Goal: Communication & Community: Answer question/provide support

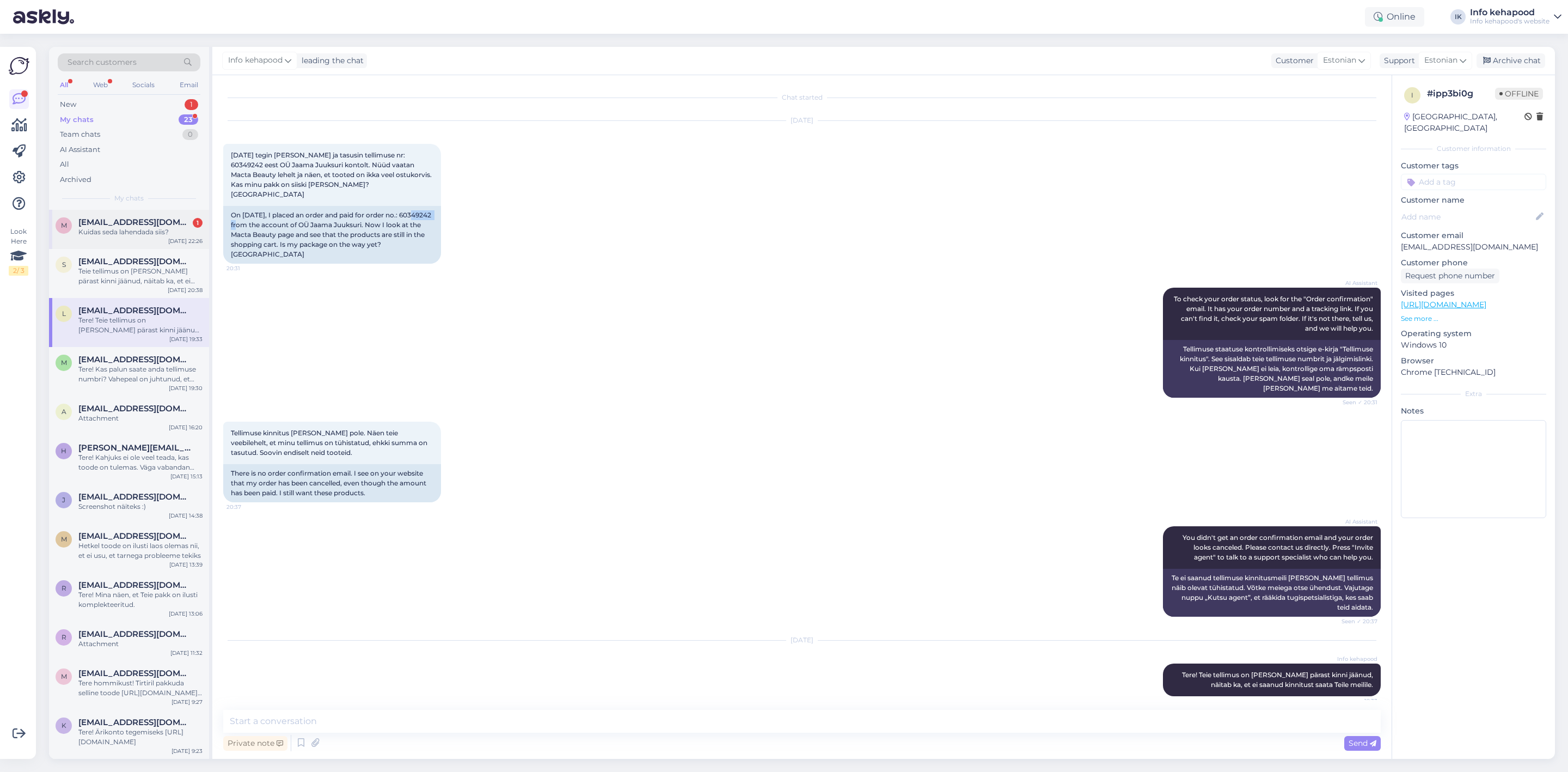
click at [153, 233] on div "Kuidas seda lahendada siis?" at bounding box center [141, 232] width 124 height 10
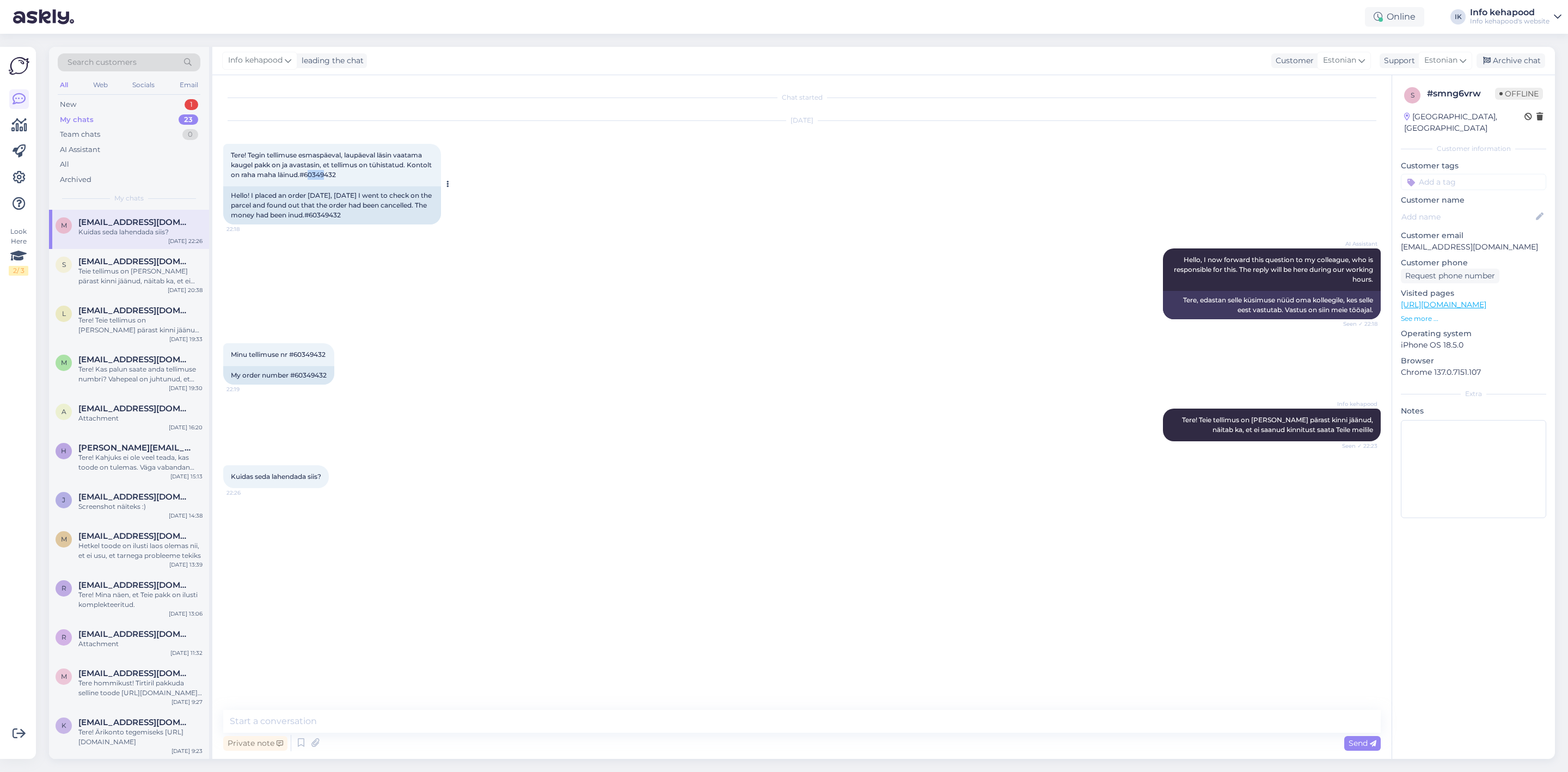
drag, startPoint x: 334, startPoint y: 173, endPoint x: 353, endPoint y: 170, distance: 19.2
click at [353, 170] on div "Tere! Tegin tellimuse esmaspäeval, laupäeval läsin vaatama kaugel pakk on ja av…" at bounding box center [332, 164] width 218 height 43
drag, startPoint x: 333, startPoint y: 172, endPoint x: 366, endPoint y: 175, distance: 33.1
click at [366, 175] on div "Tere! Tegin tellimuse esmaspäeval, laupäeval läsin vaatama kaugel pakk on ja av…" at bounding box center [332, 164] width 218 height 43
copy span "60349432"
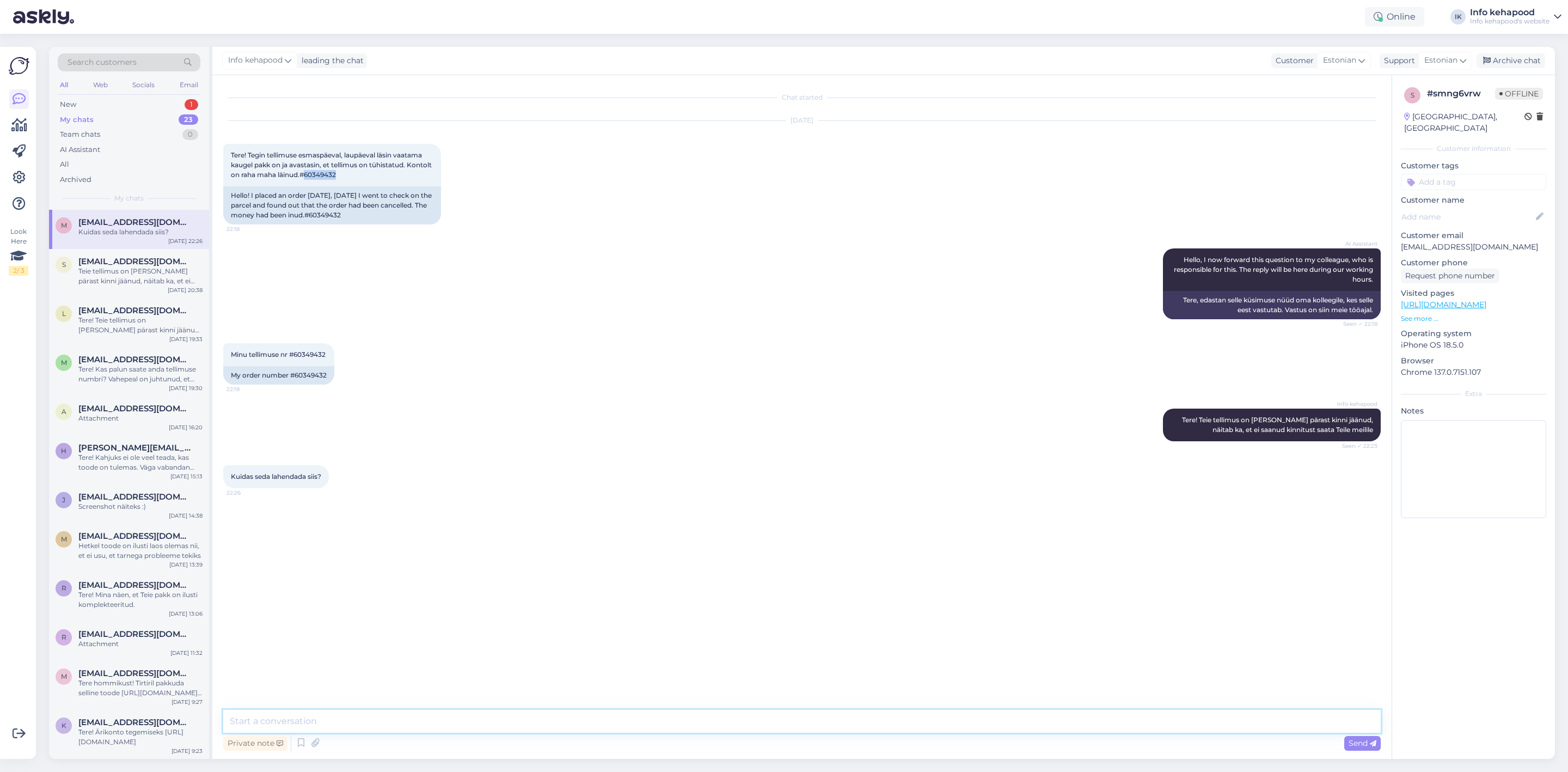
click at [379, 730] on textarea at bounding box center [802, 721] width 1158 height 23
type textarea "[PERSON_NAME] [PERSON_NAME] ilusti töösse :)"
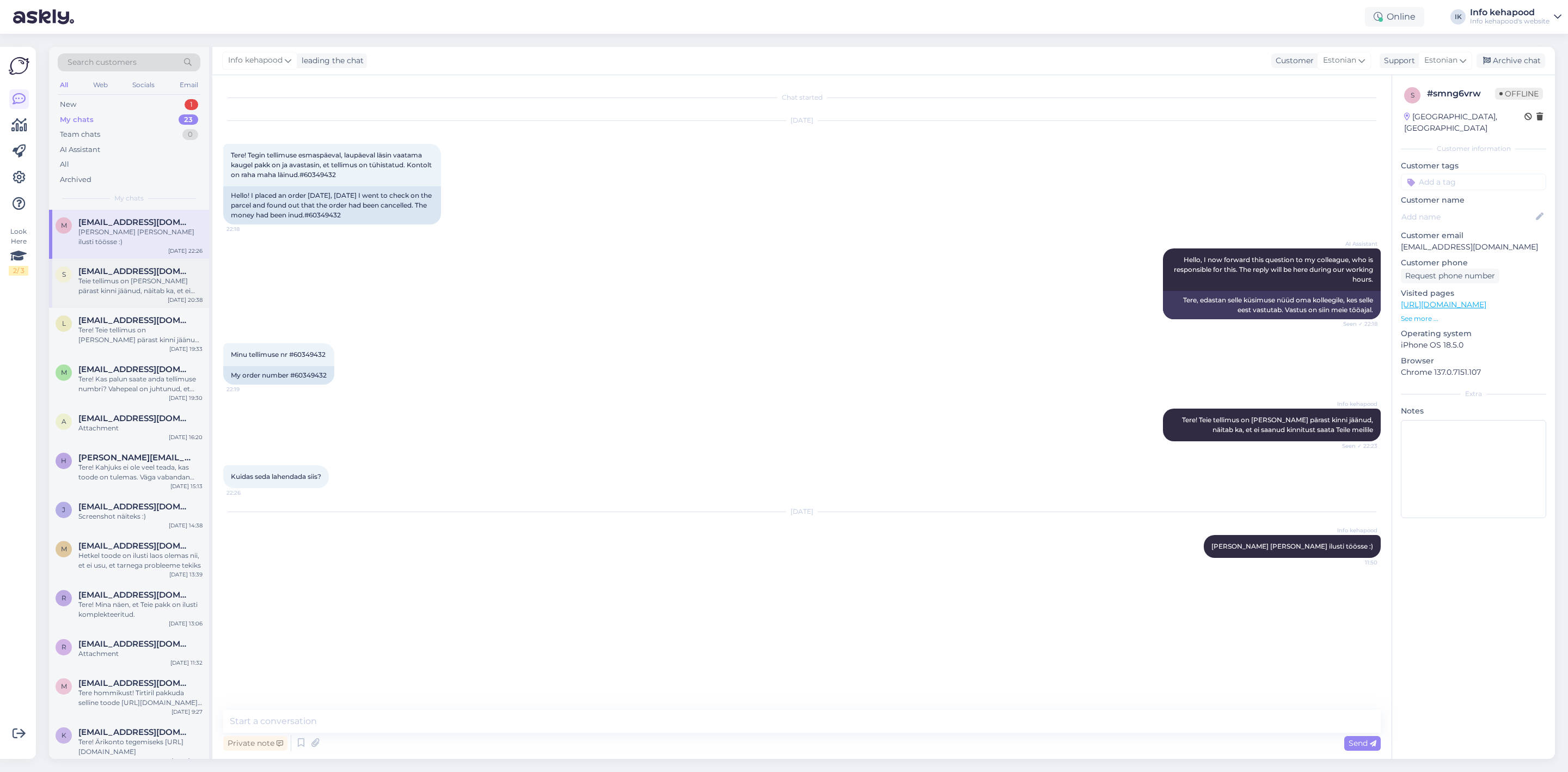
click at [143, 266] on span "[EMAIL_ADDRESS][DOMAIN_NAME]" at bounding box center [135, 271] width 114 height 10
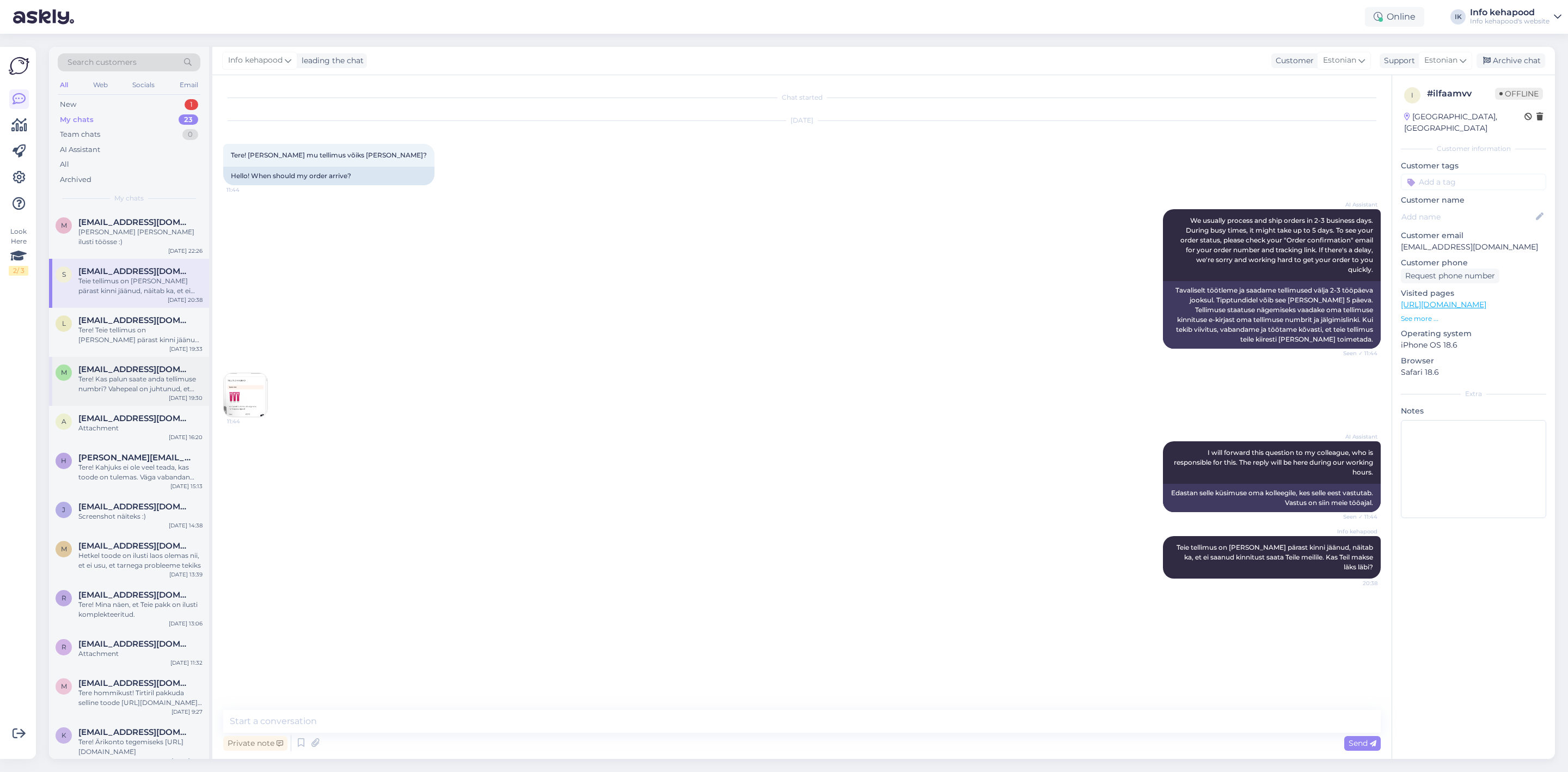
click at [123, 378] on div "Tere! Kas palun saate anda tellimuse numbri? Vahepeal on juhtunud, et tellimuse…" at bounding box center [141, 384] width 124 height 20
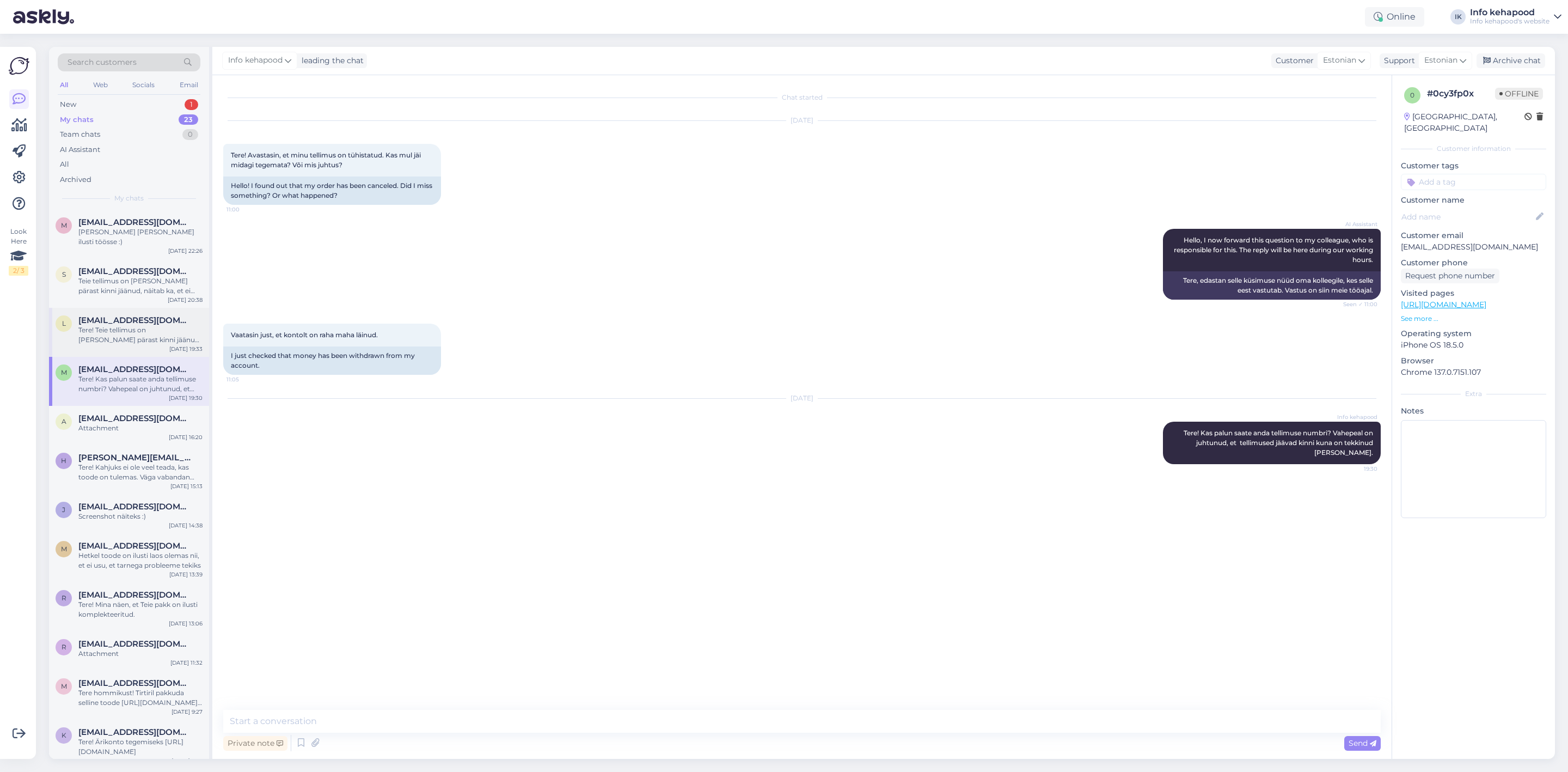
click at [147, 325] on div "Tere! Teie tellimus on [PERSON_NAME] pärast kinni jäänud, näitab ka, et ei saan…" at bounding box center [141, 335] width 124 height 20
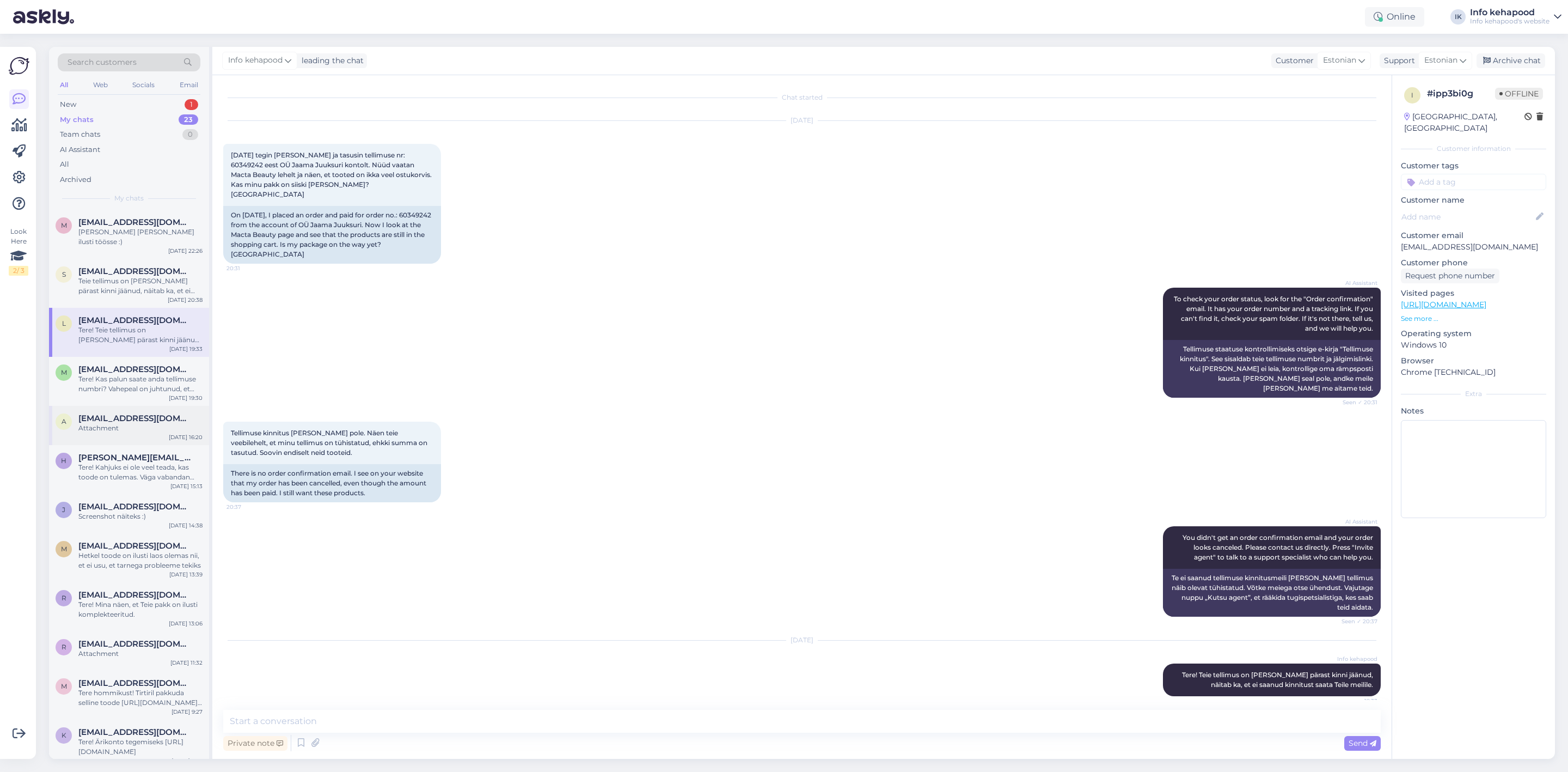
click at [126, 423] on div "Attachment" at bounding box center [141, 428] width 124 height 10
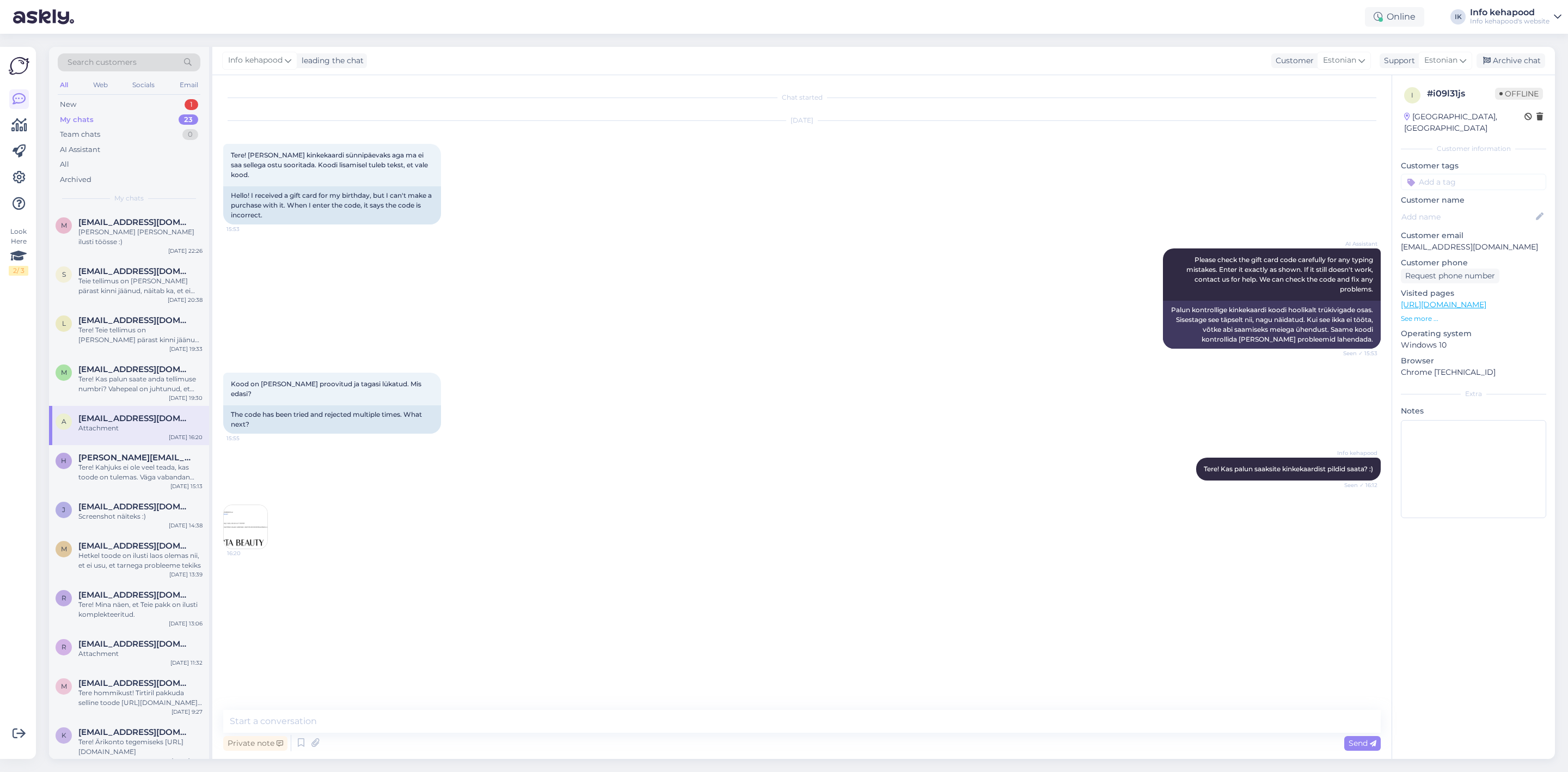
click at [245, 523] on img at bounding box center [245, 527] width 44 height 44
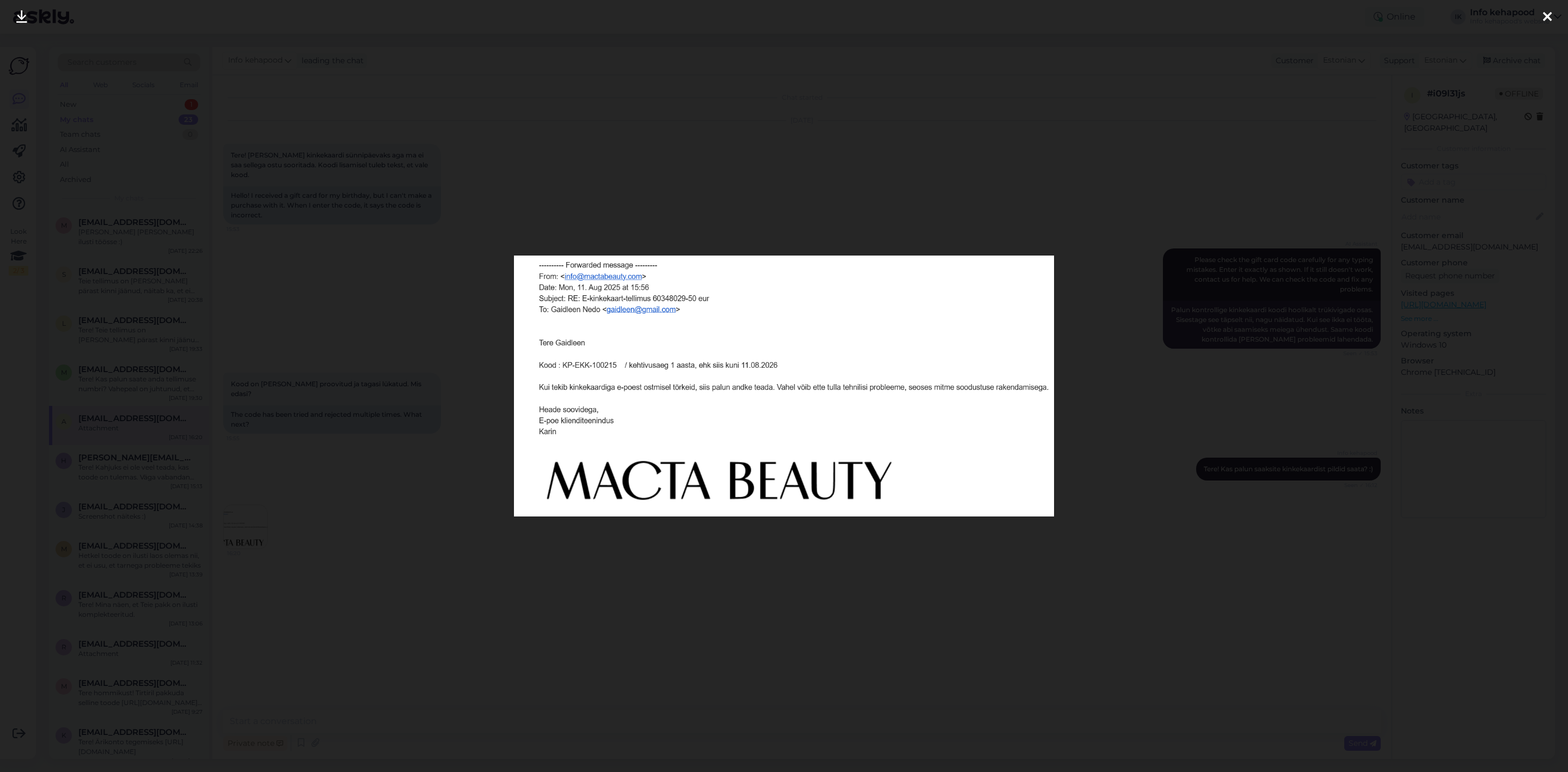
click at [715, 141] on div at bounding box center [784, 386] width 1568 height 772
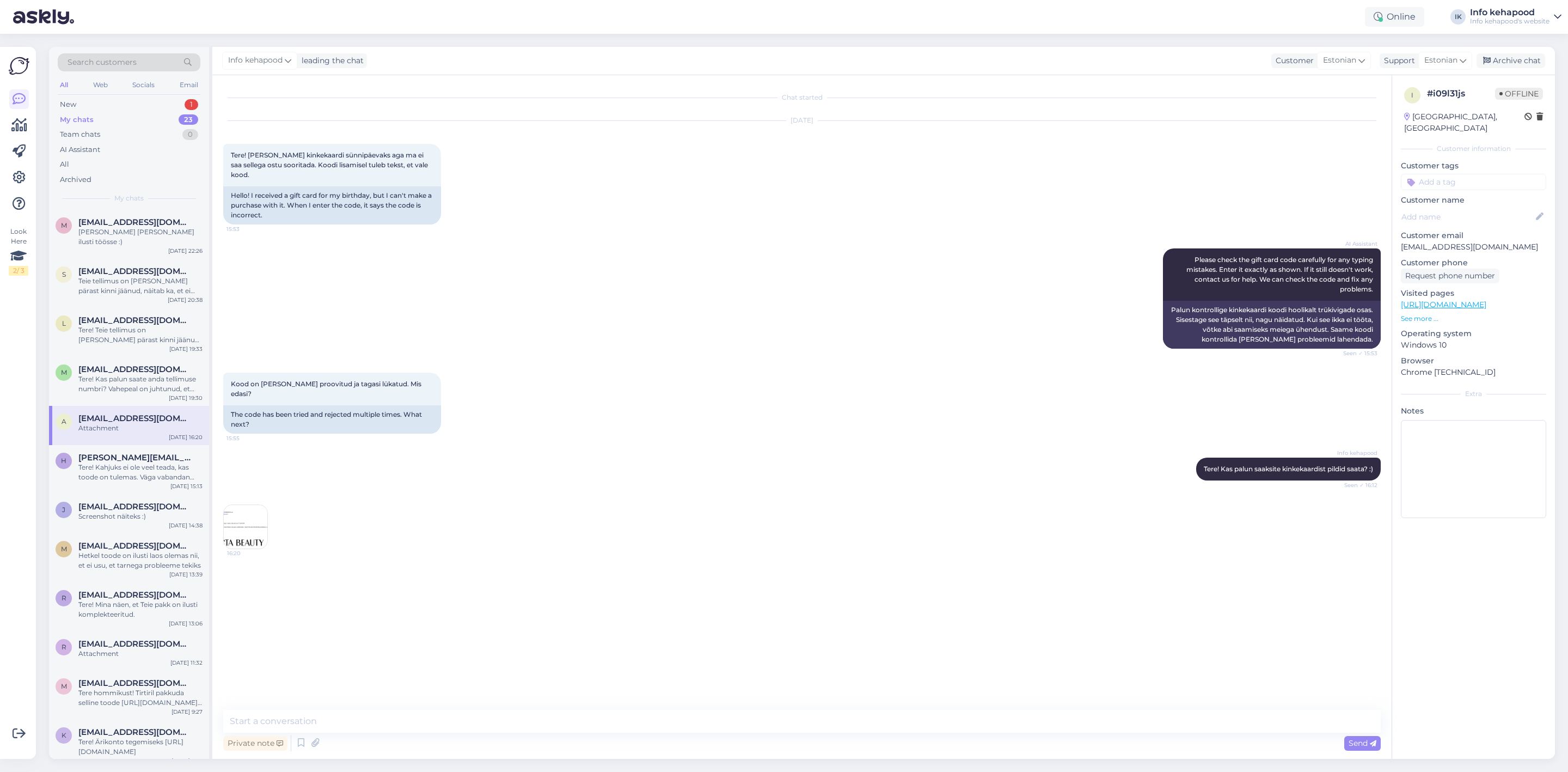
click at [240, 505] on img at bounding box center [245, 527] width 44 height 44
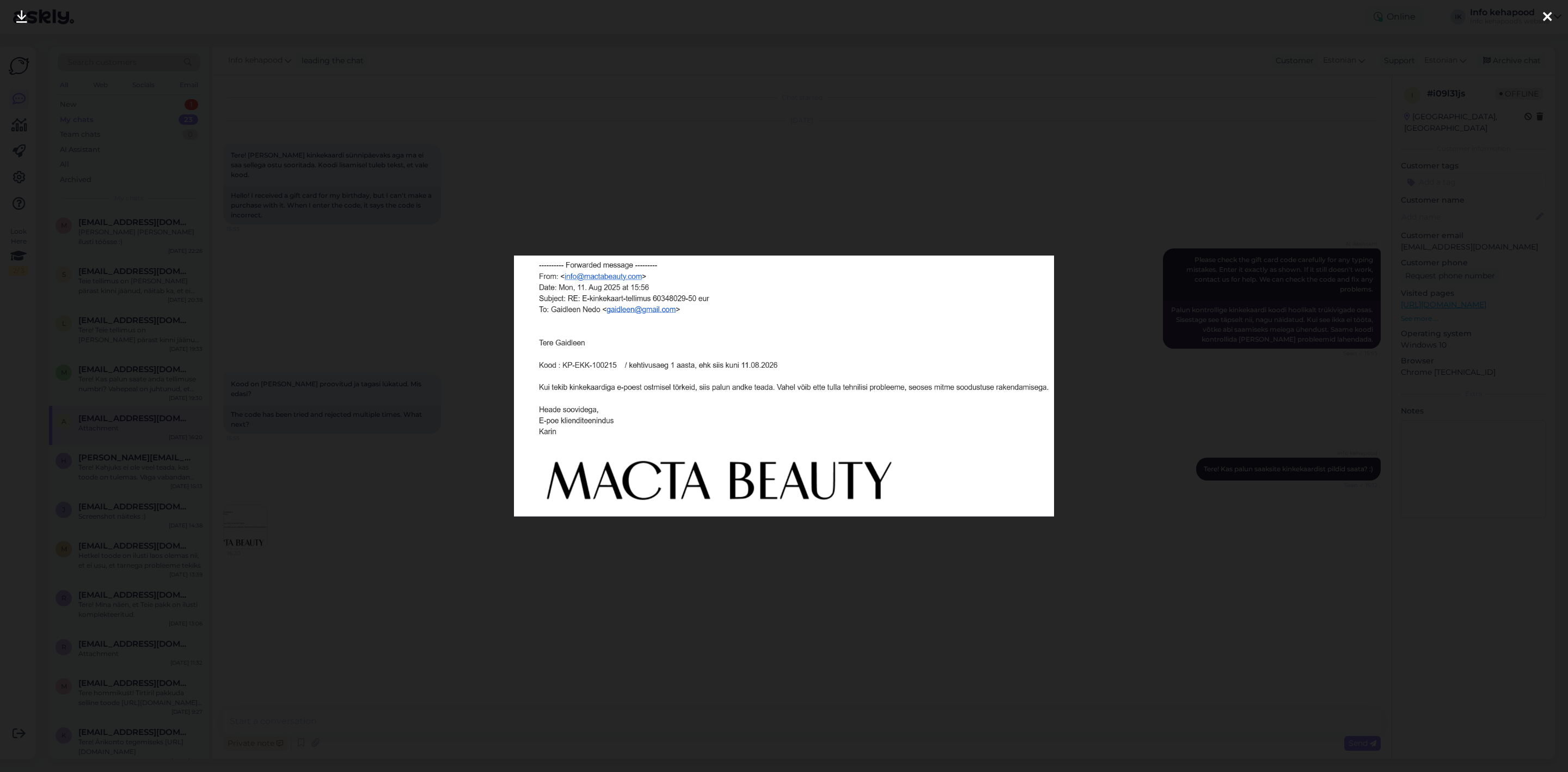
click at [438, 431] on div at bounding box center [784, 386] width 1568 height 772
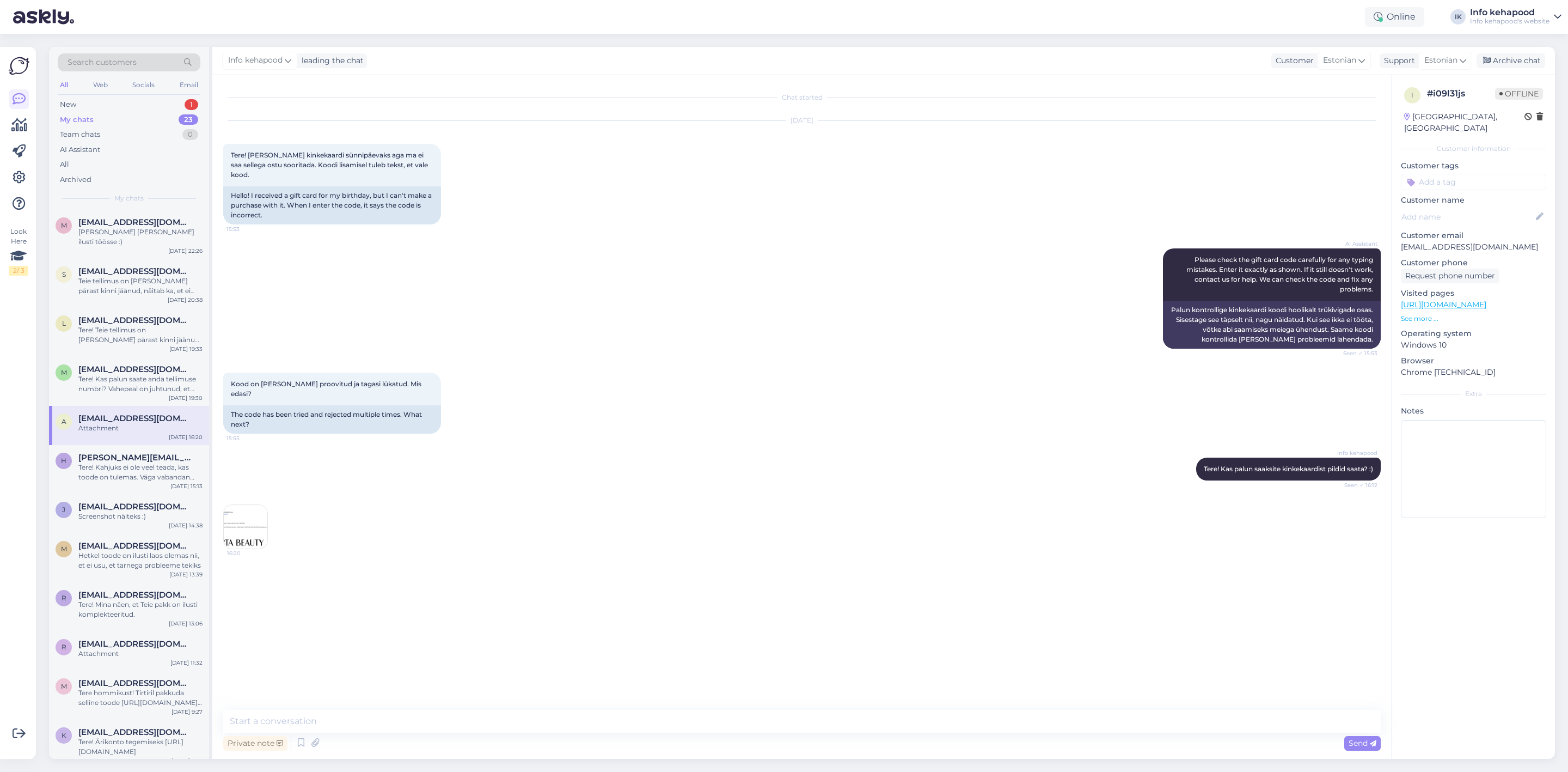
click at [241, 505] on img at bounding box center [245, 527] width 44 height 44
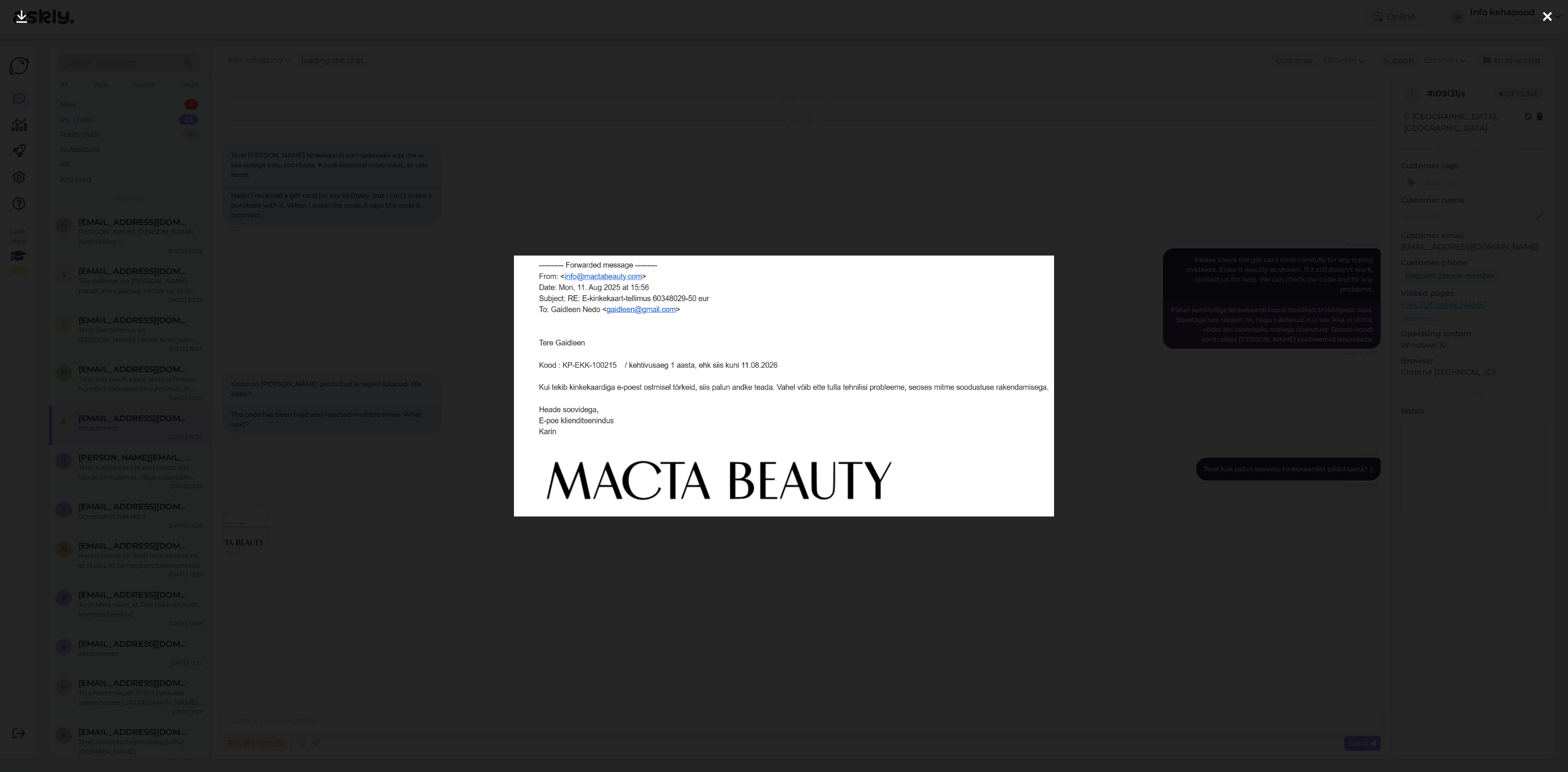
click at [994, 124] on div at bounding box center [784, 386] width 1568 height 772
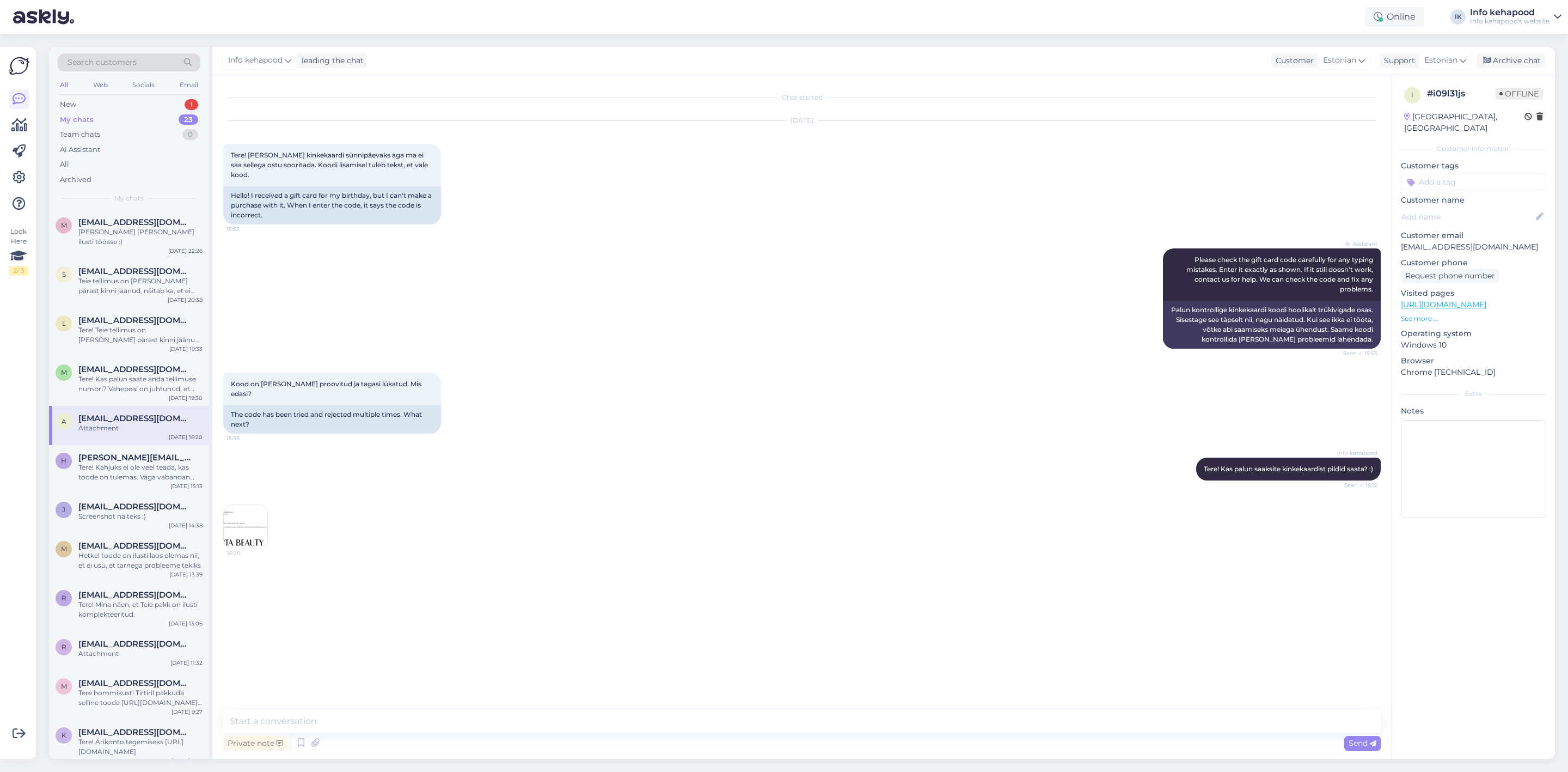
click at [251, 505] on img at bounding box center [245, 527] width 44 height 44
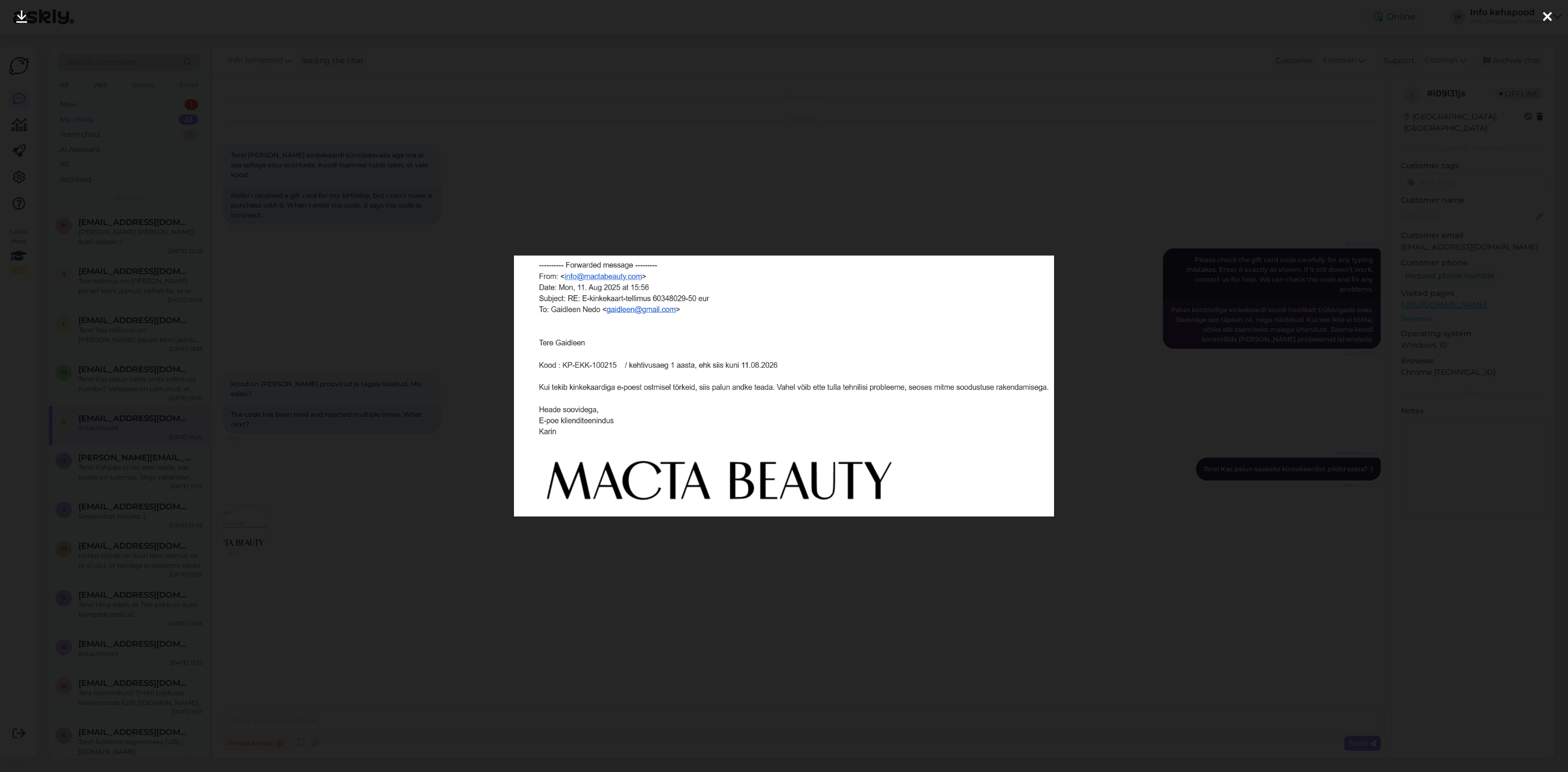
drag, startPoint x: 393, startPoint y: 345, endPoint x: 426, endPoint y: 318, distance: 42.6
click at [393, 344] on div at bounding box center [784, 386] width 1568 height 772
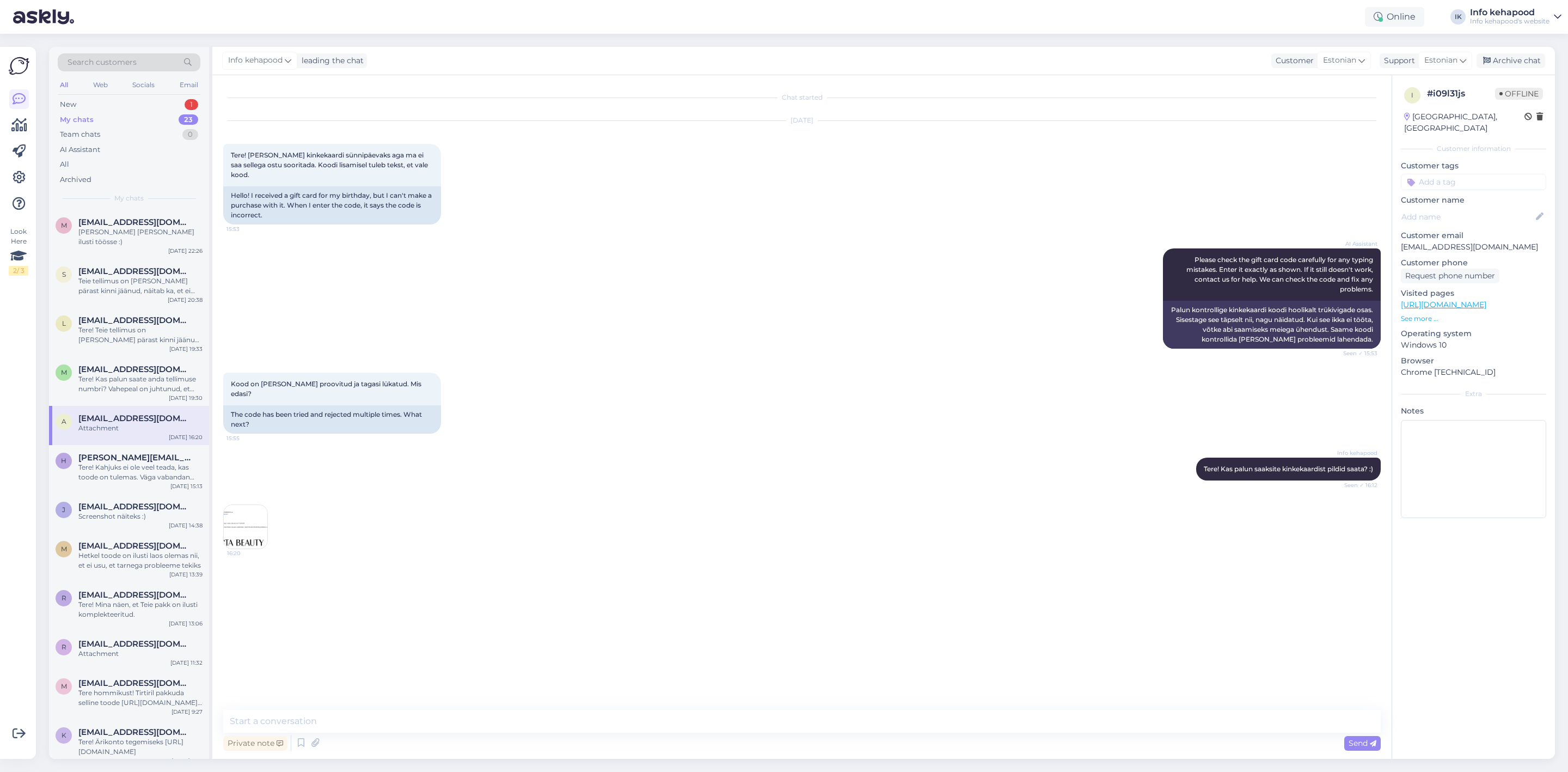
click at [257, 505] on img at bounding box center [245, 527] width 44 height 44
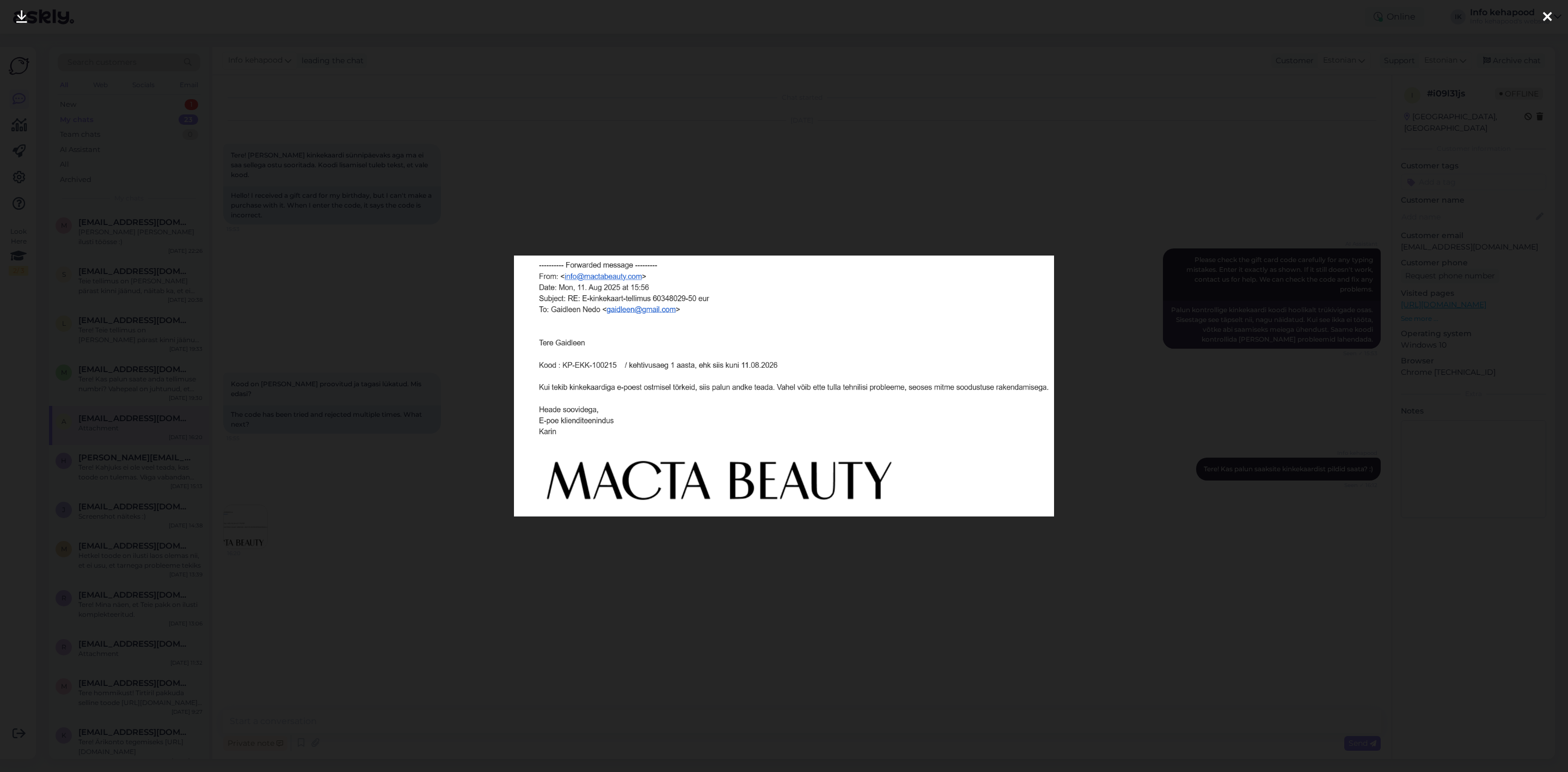
click at [580, 665] on div at bounding box center [784, 386] width 1568 height 772
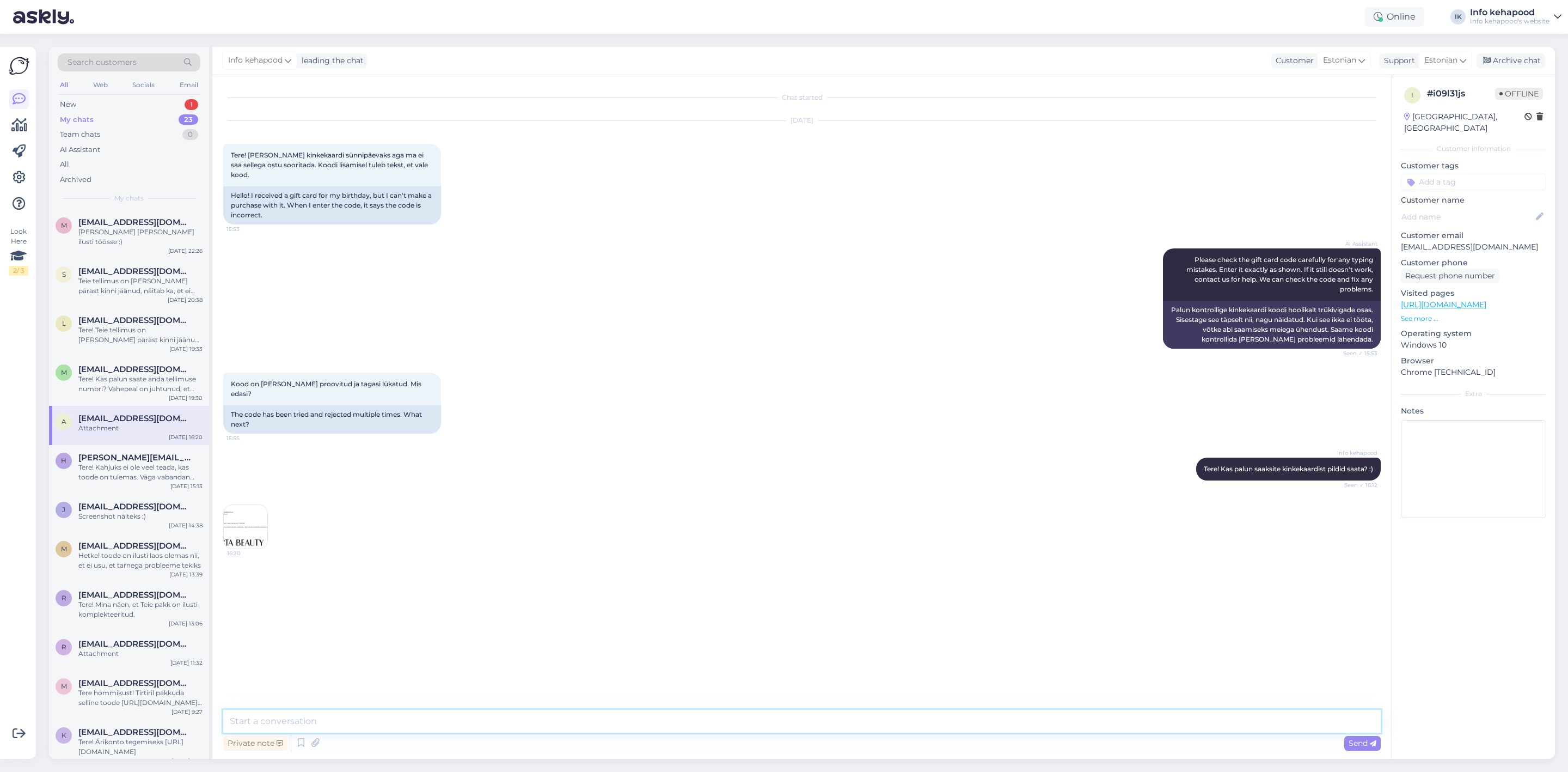
click at [520, 720] on textarea at bounding box center [802, 721] width 1158 height 23
click at [85, 216] on div "m [EMAIL_ADDRESS][DOMAIN_NAME] [PERSON_NAME] [PERSON_NAME] ilusti töösse :) [DA…" at bounding box center [129, 234] width 160 height 49
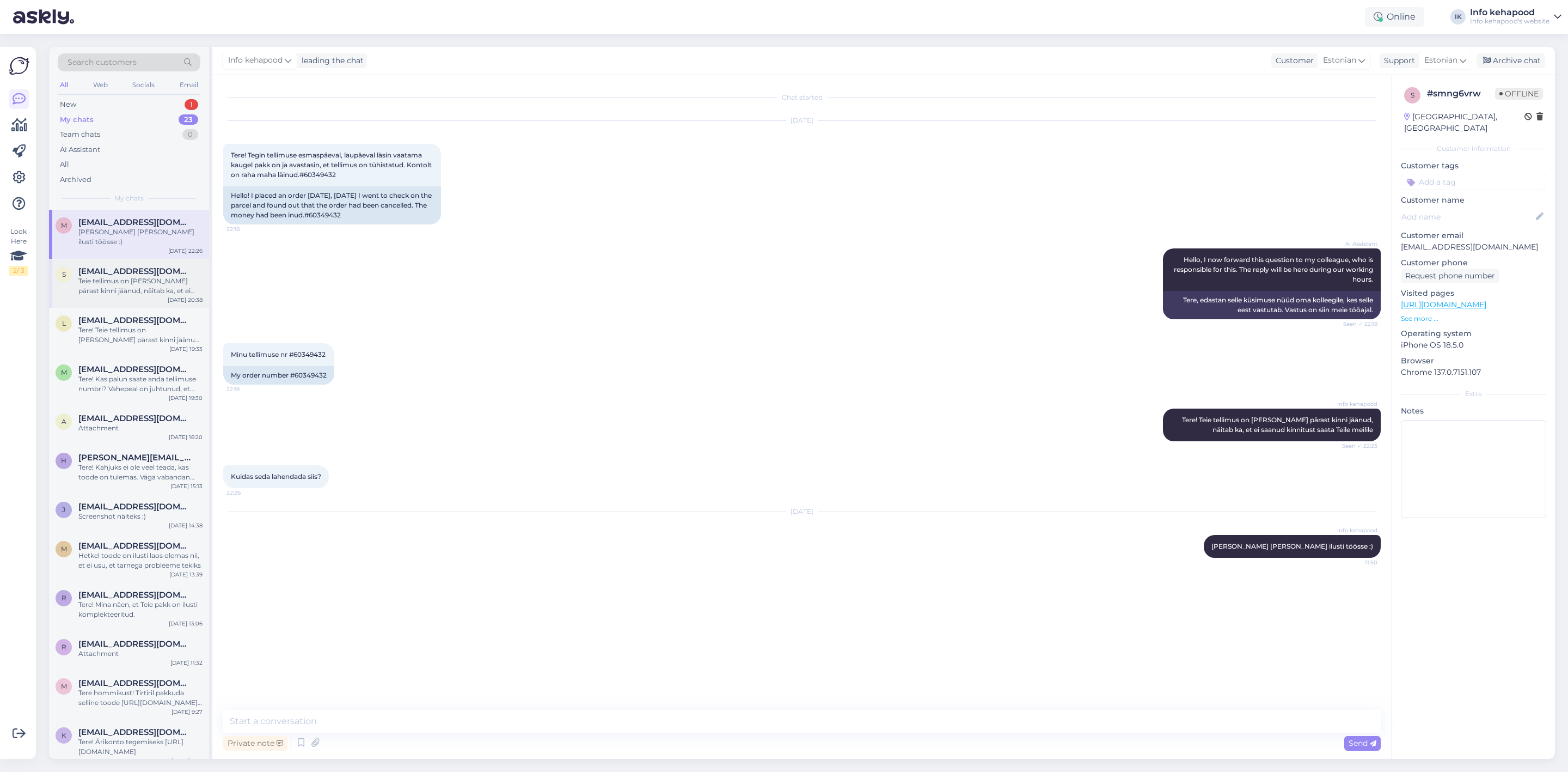
click at [85, 276] on div "Teie tellimus on [PERSON_NAME] pärast kinni jäänud, näitab ka, et ei saanud kin…" at bounding box center [141, 286] width 124 height 20
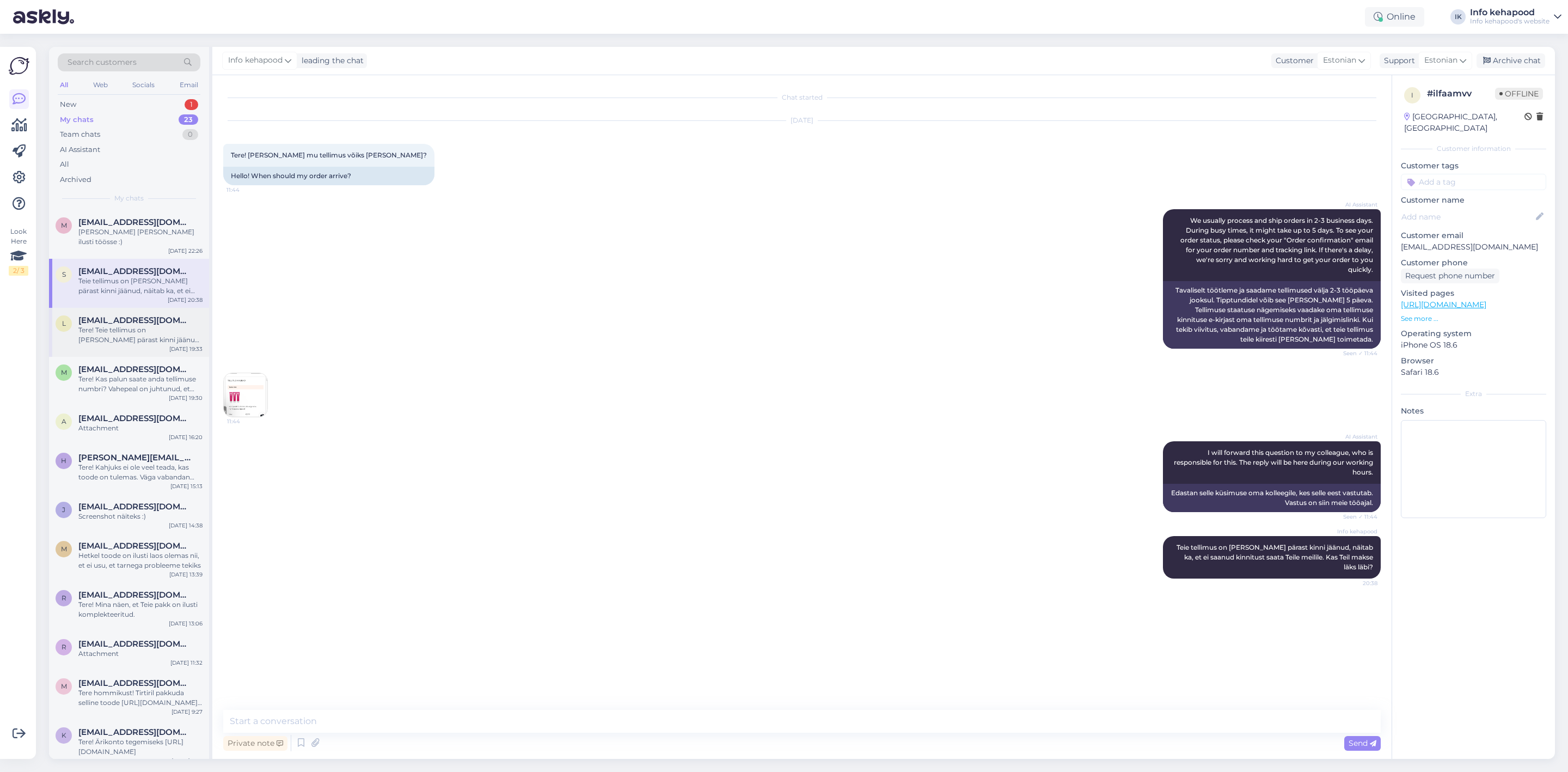
click at [121, 325] on div "Tere! Teie tellimus on [PERSON_NAME] pärast kinni jäänud, näitab ka, et ei saan…" at bounding box center [141, 335] width 124 height 20
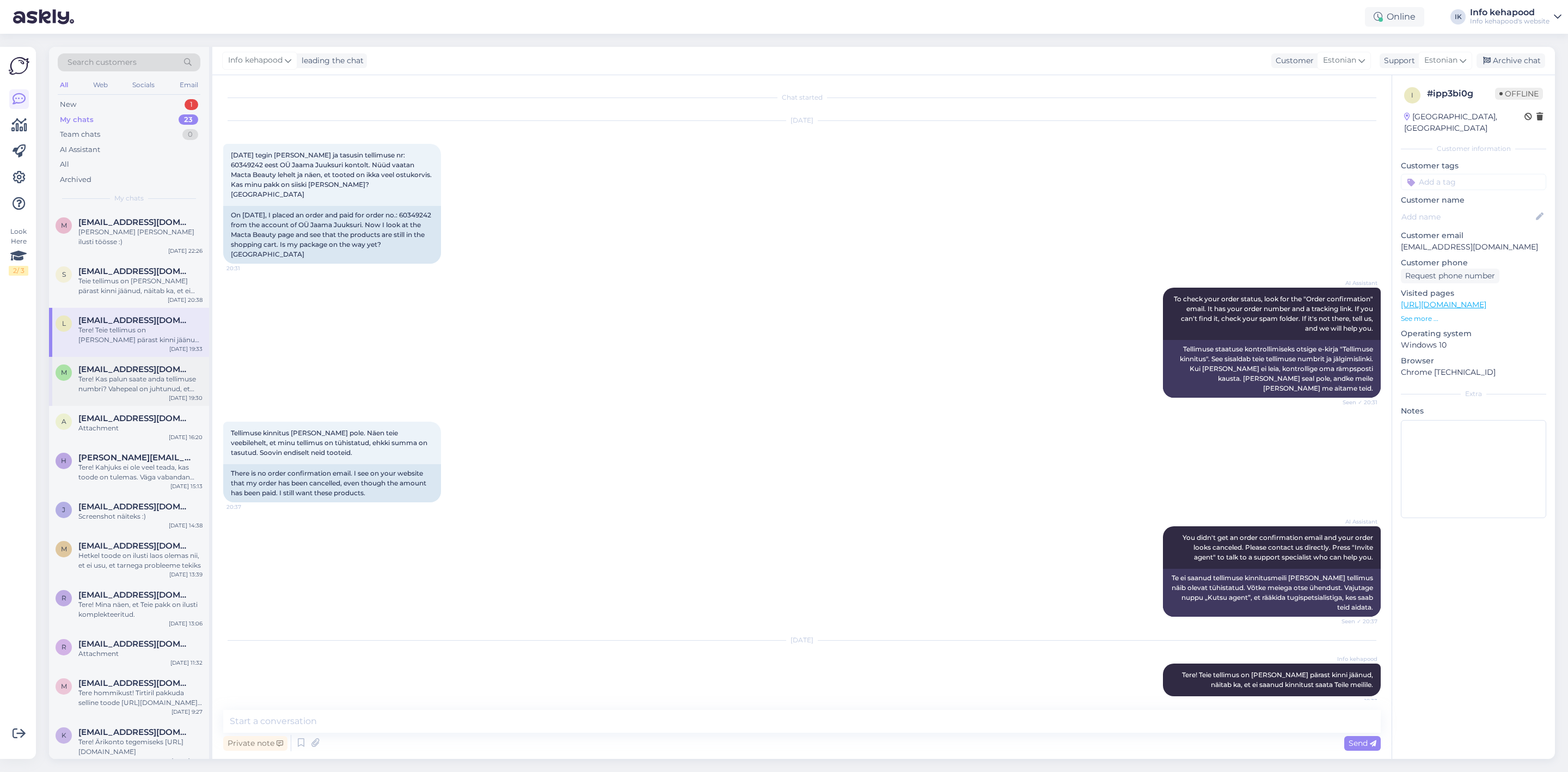
click at [116, 357] on div "m [EMAIL_ADDRESS][DOMAIN_NAME] Tere! Kas palun saate anda tellimuse numbri? Vah…" at bounding box center [129, 381] width 160 height 49
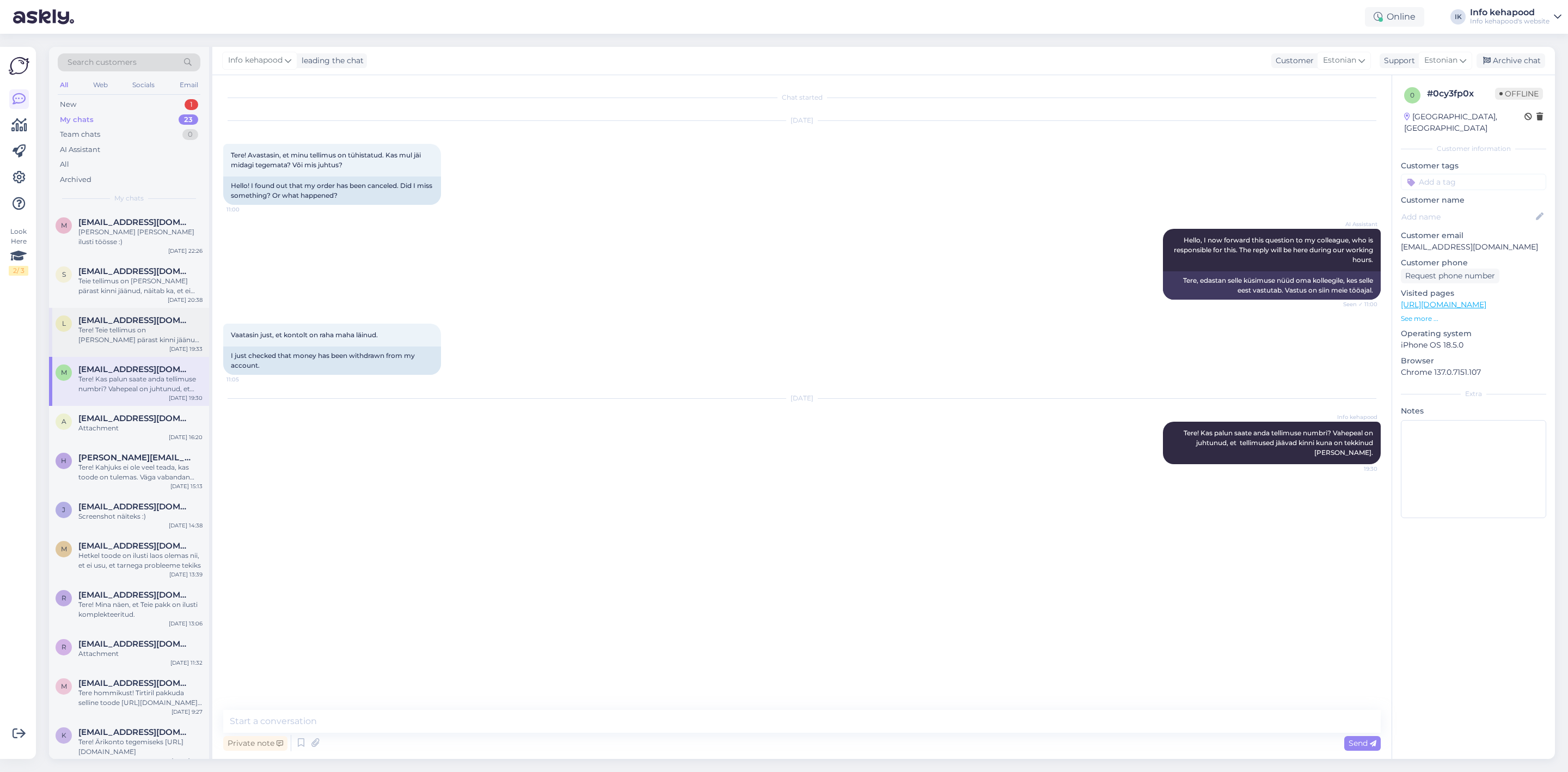
click at [139, 333] on div "Tere! Teie tellimus on [PERSON_NAME] pärast kinni jäänud, näitab ka, et ei saan…" at bounding box center [141, 335] width 124 height 20
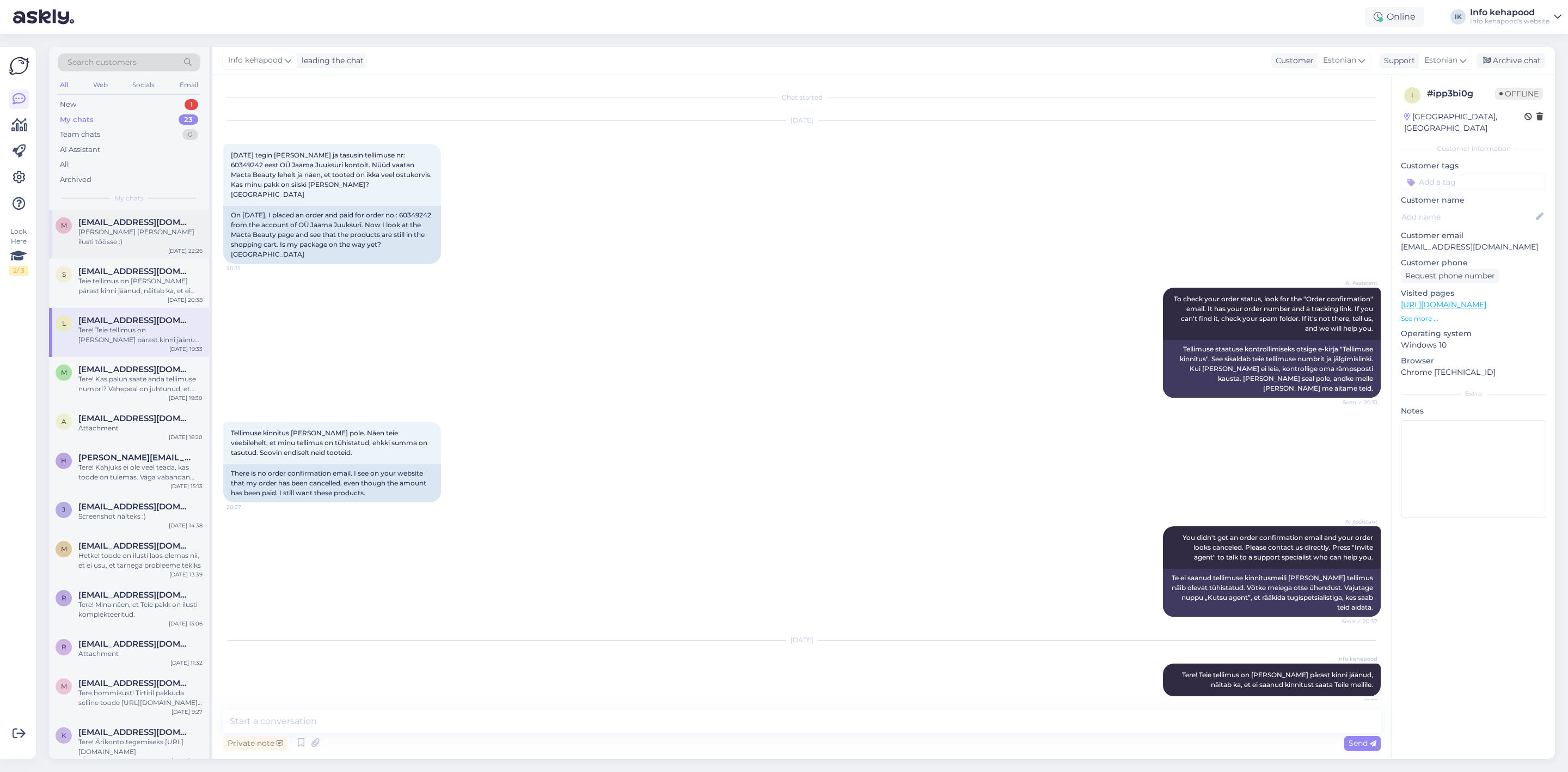
click at [145, 227] on div "[PERSON_NAME] [PERSON_NAME] ilusti töösse :)" at bounding box center [141, 237] width 124 height 20
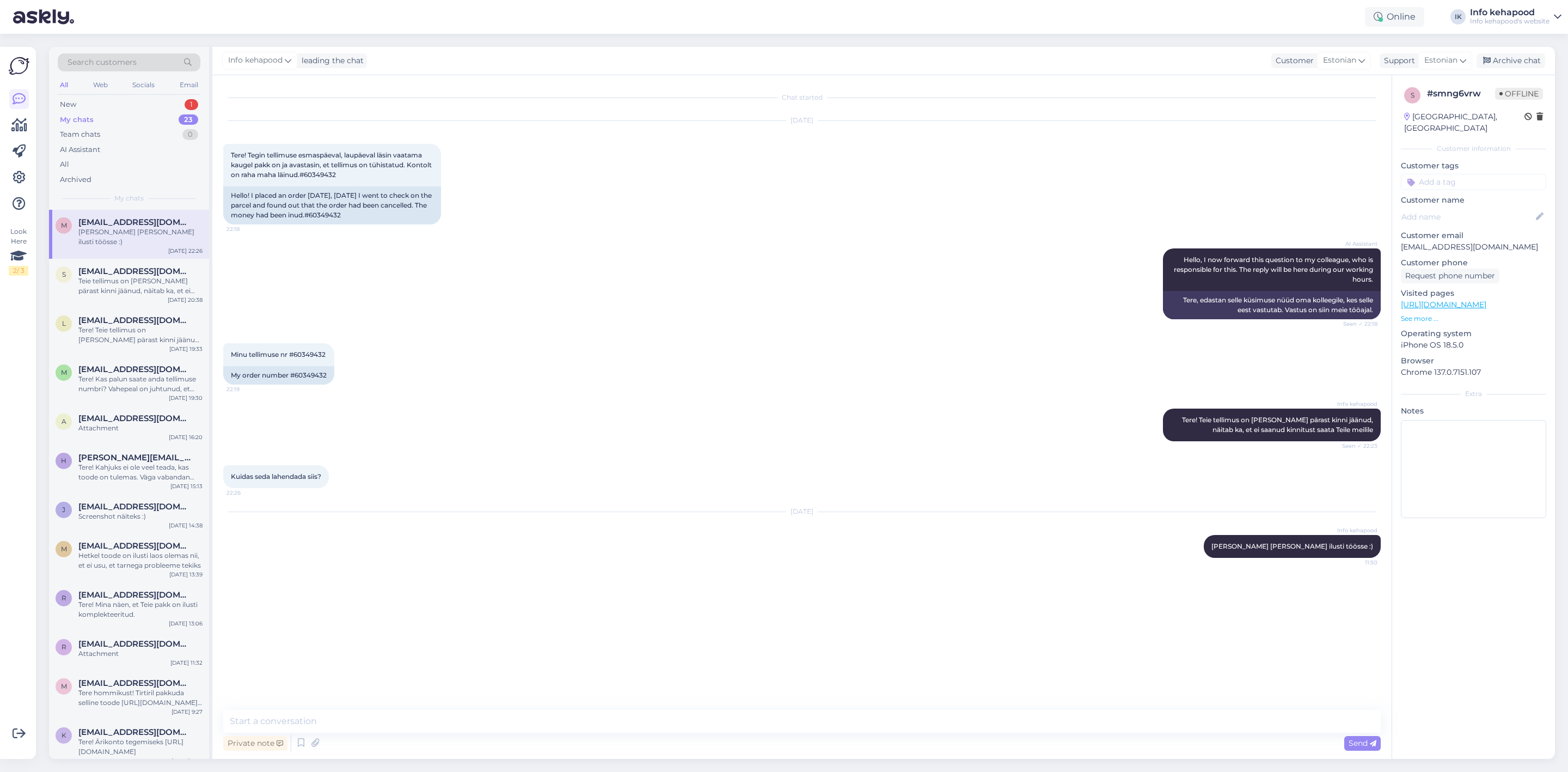
click at [151, 95] on div "Search customers All Web Socials Email New 1 My chats 23 Team chats 0 AI Assist…" at bounding box center [129, 128] width 160 height 163
click at [153, 106] on div "New 1" at bounding box center [129, 105] width 143 height 15
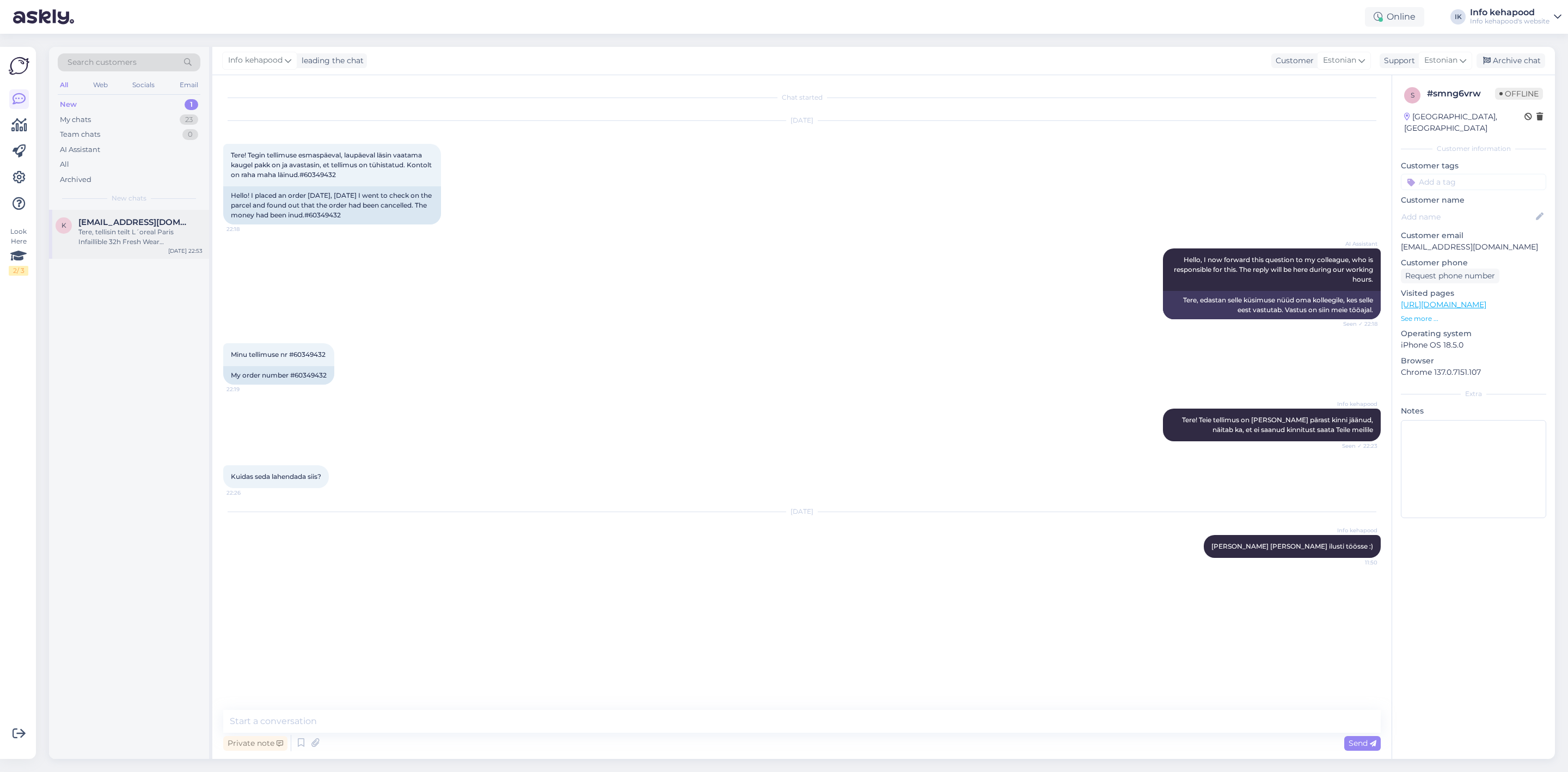
click at [148, 227] on div "Tere, tellisin teilt L´oreal Paris Infaillible 32h Fresh Wear jumestuskreem 30 …" at bounding box center [141, 237] width 124 height 20
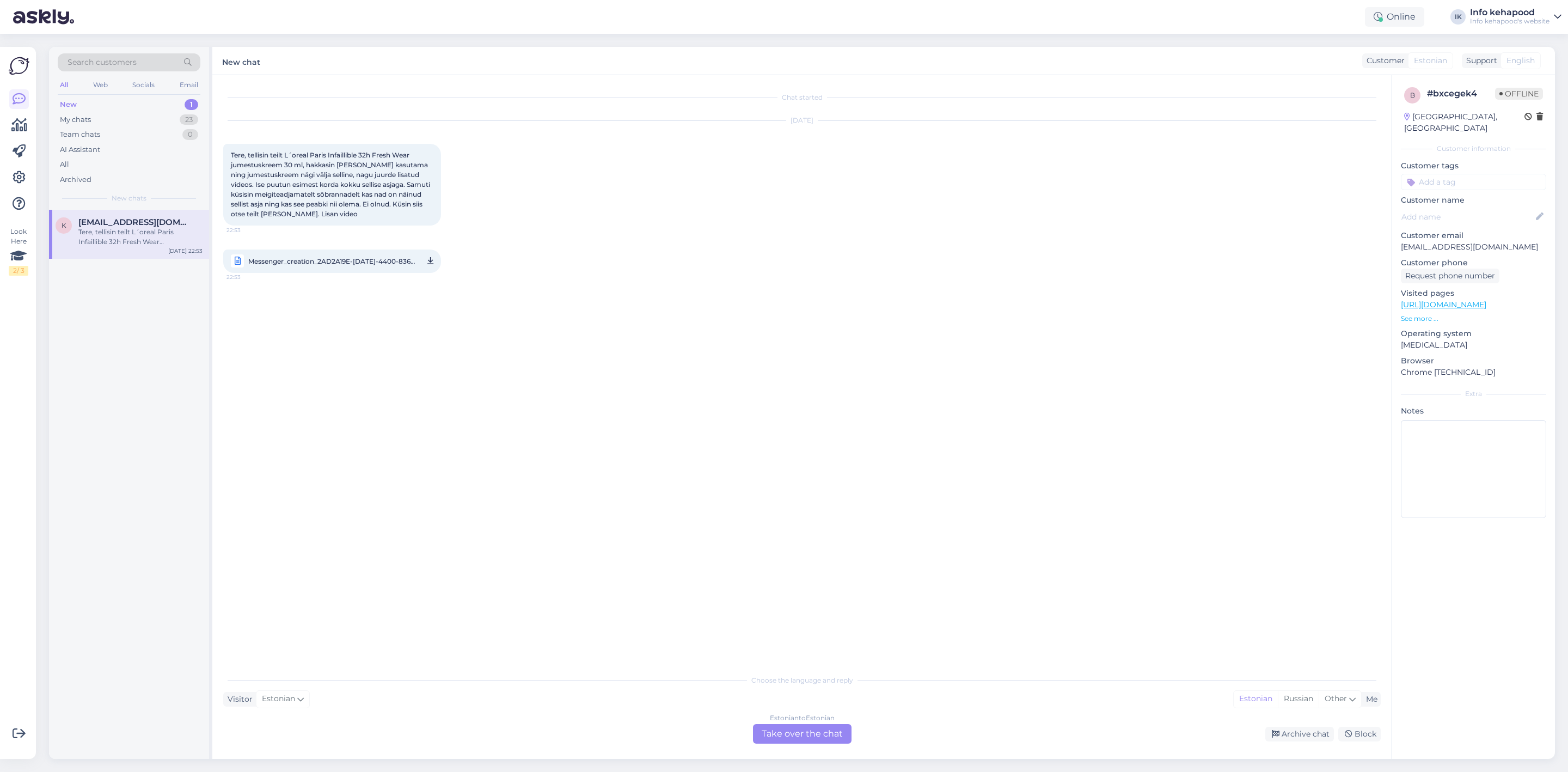
click at [831, 742] on div "Estonian to Estonian Take over the chat" at bounding box center [802, 734] width 98 height 20
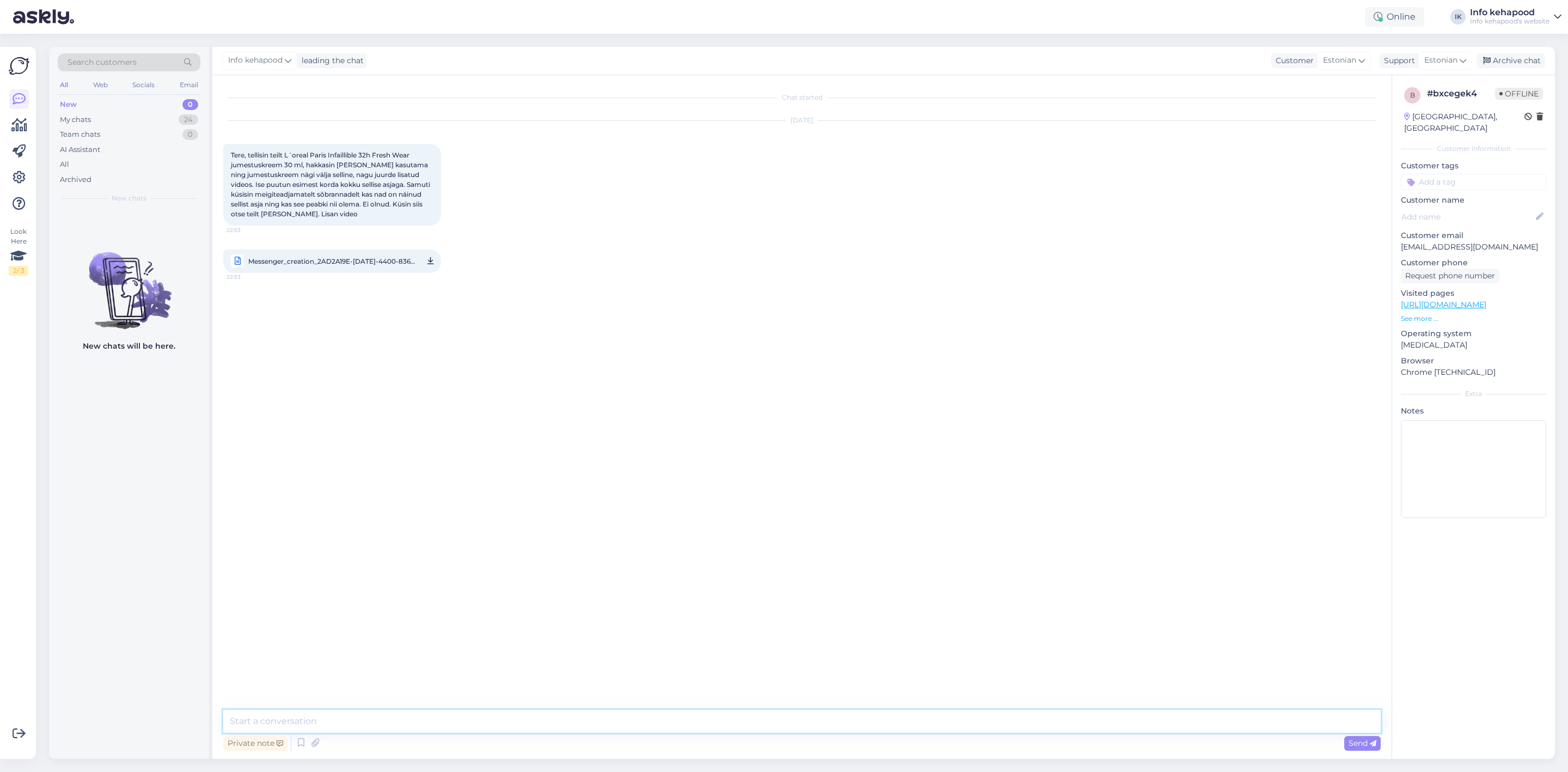
click at [752, 711] on textarea at bounding box center [802, 721] width 1158 height 23
type textarea "R"
type textarea "Tere! Andsime info edasi. [PERSON_NAME], kui on midagi selgunud. :)"
click at [75, 121] on div "My chats" at bounding box center [75, 120] width 31 height 11
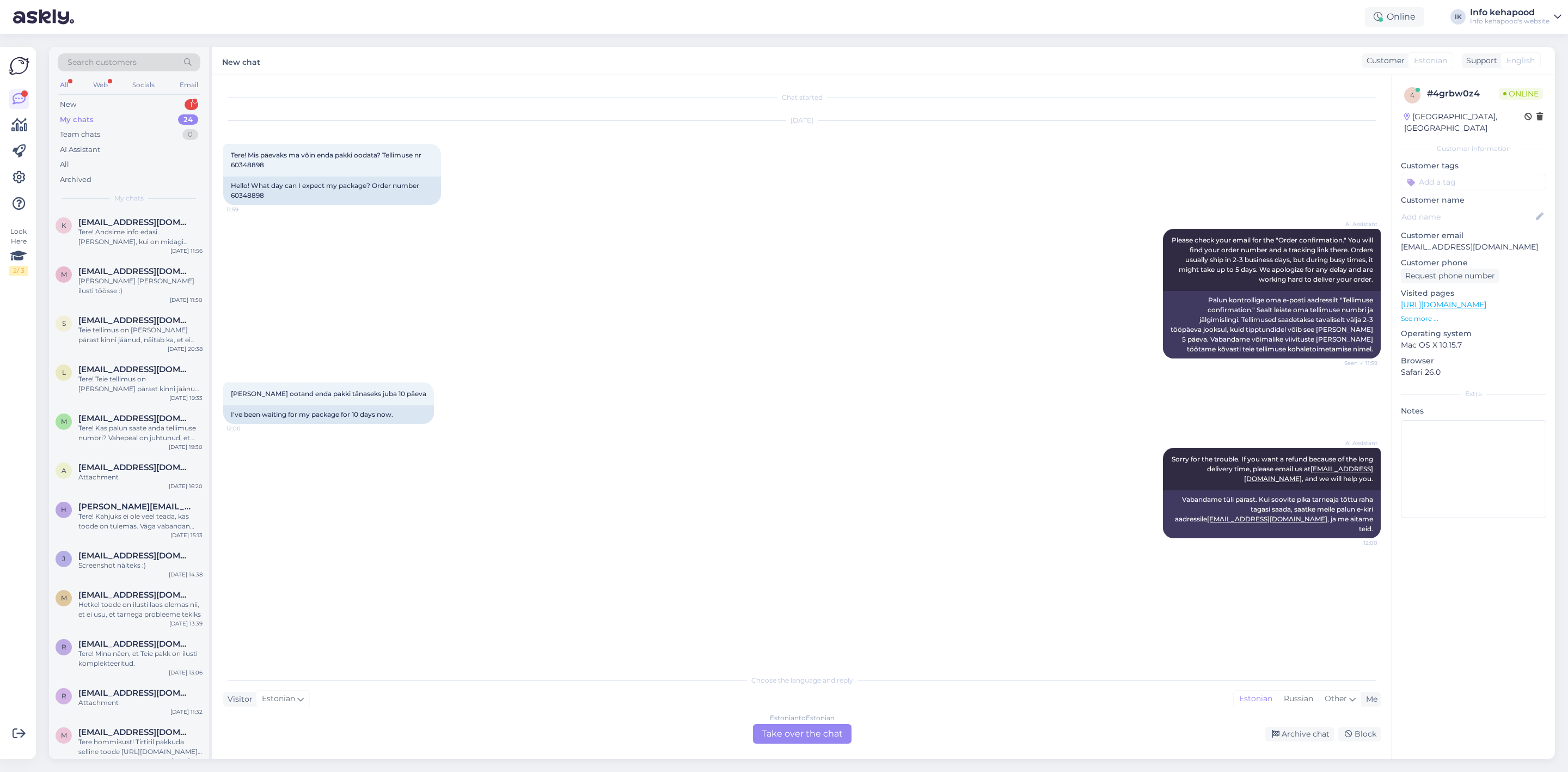
click at [1069, 686] on div "Choose the language and reply Visitor Estonian Me Estonian Russian Other Estoni…" at bounding box center [802, 706] width 1158 height 75
drag, startPoint x: 233, startPoint y: 164, endPoint x: 302, endPoint y: 160, distance: 69.1
click at [302, 164] on div "Tere! Mis päevaks ma võin enda pakki oodata? Tellimuse nr 60348898 11:59" at bounding box center [332, 160] width 218 height 33
copy span "60348898"
click at [769, 734] on div "Estonian to Estonian Take over the chat" at bounding box center [802, 734] width 98 height 20
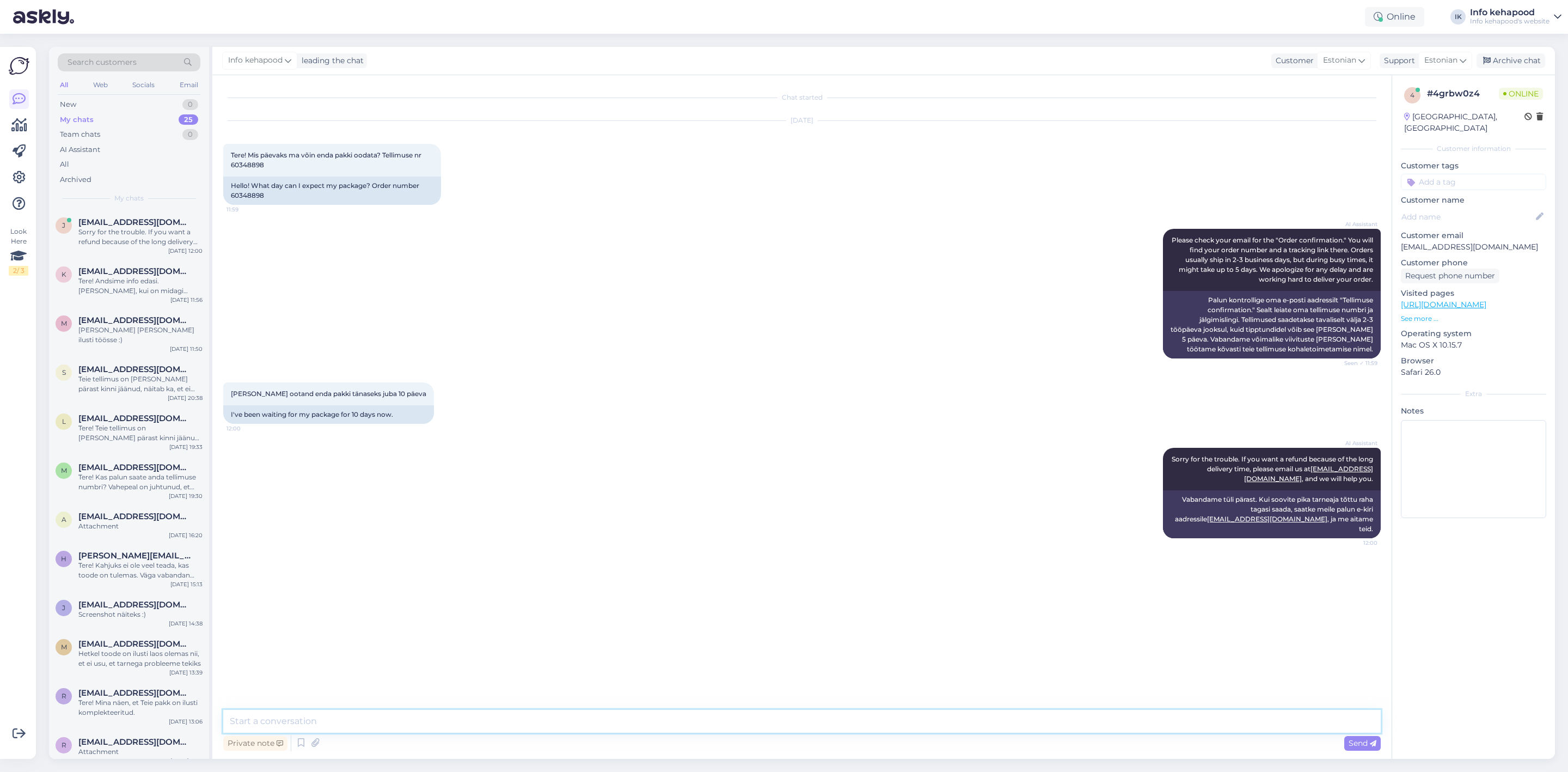
click at [602, 732] on textarea at bounding box center [802, 721] width 1158 height 23
click at [618, 590] on div "Chat started [DATE] Tere! Mis päevaks ma võin enda pakki oodata? Tellimuse nr 6…" at bounding box center [807, 393] width 1167 height 614
click at [483, 731] on textarea "[PERSON_NAME]! [PERSON_NAME], et Teie tellimusest on puudu" at bounding box center [802, 721] width 1158 height 23
paste textarea "Placent Activ Milano Shampoo 250ml"
click at [583, 716] on textarea "[PERSON_NAME]! [PERSON_NAME], et Teie tellimusest on puudu Placent Activ [GEOGR…" at bounding box center [802, 721] width 1158 height 23
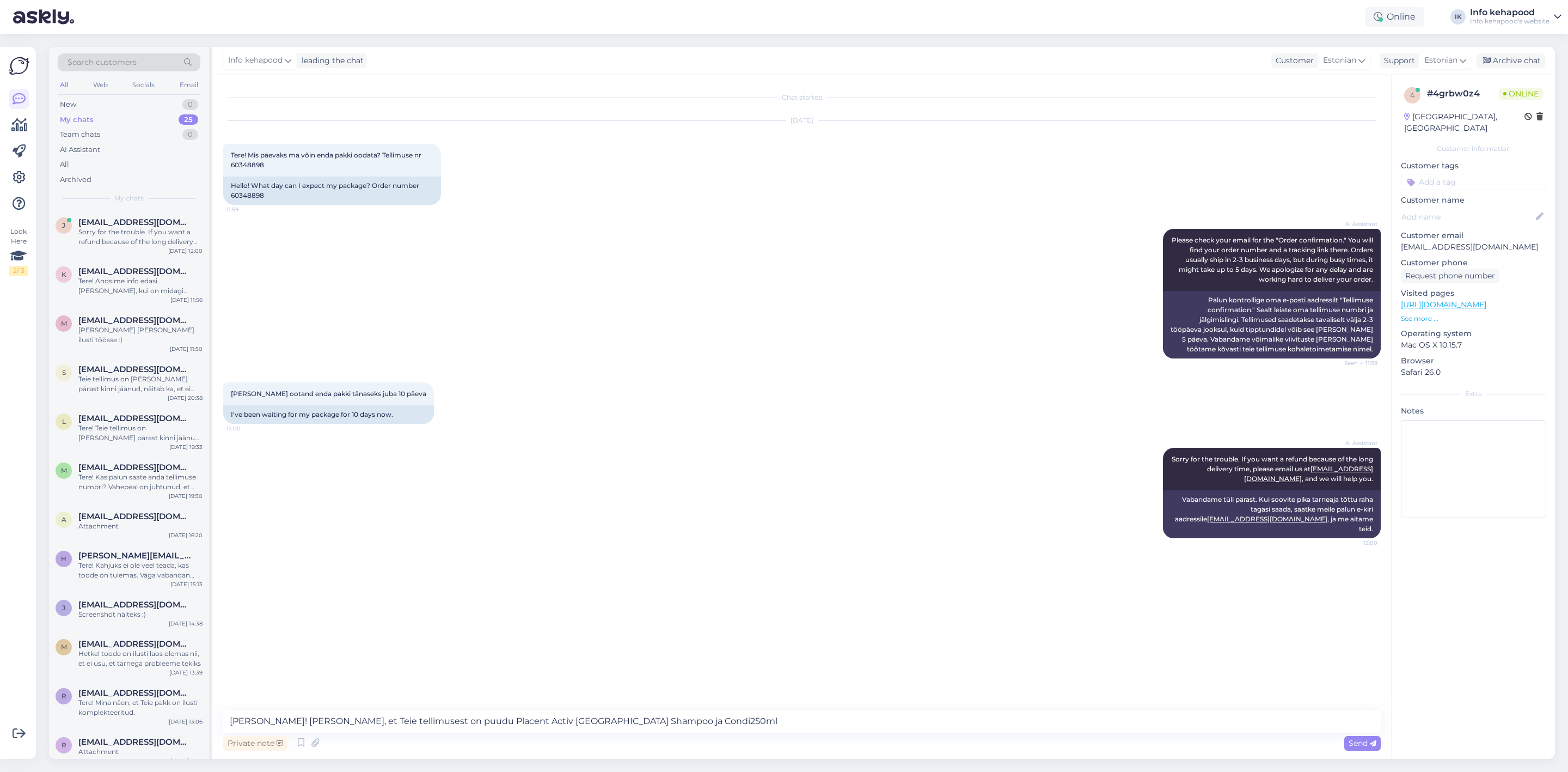
drag, startPoint x: 685, startPoint y: 385, endPoint x: 694, endPoint y: 445, distance: 60.7
click at [685, 385] on div "[PERSON_NAME] ootand enda pakki tänaseks juba 10 päeva 12:00 I've been waiting …" at bounding box center [802, 403] width 1158 height 65
click at [620, 725] on textarea "[PERSON_NAME]! [PERSON_NAME], et Teie tellimusest on puudu Placent Activ [GEOGR…" at bounding box center [802, 721] width 1158 height 23
click at [747, 712] on textarea "[PERSON_NAME]! [PERSON_NAME], et Teie tellimusest on puudu Placent Activ [GEOGR…" at bounding box center [802, 721] width 1158 height 23
click at [320, 720] on textarea "[PERSON_NAME]! [PERSON_NAME], et Teie tellimusest on puudu Placent Activ [GEOGR…" at bounding box center [802, 721] width 1158 height 23
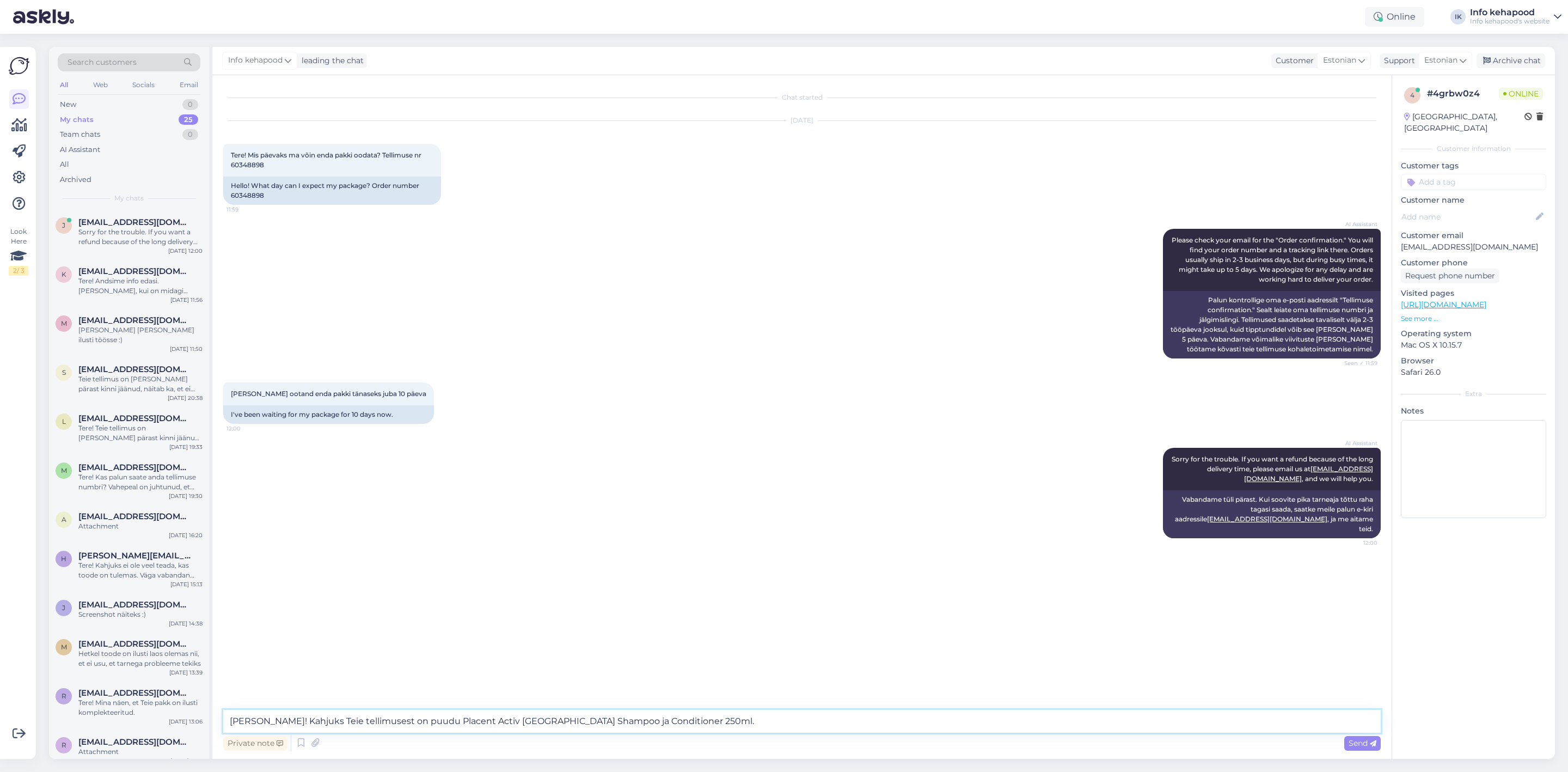
click at [713, 723] on textarea "[PERSON_NAME]! Kahjuks Teie tellimusest on puudu Placent Activ [GEOGRAPHIC_DATA…" at bounding box center [802, 721] width 1158 height 23
click at [1184, 728] on textarea "[PERSON_NAME]! Kahjuks Teie tellimusest on puudu Placent Activ [GEOGRAPHIC_DATA…" at bounding box center [802, 721] width 1158 height 23
click at [1041, 705] on div "Chat started [DATE] Tere! Mis päevaks ma võin enda pakki oodata? Tellimuse nr 6…" at bounding box center [802, 417] width 1179 height 684
click at [1044, 725] on textarea "[PERSON_NAME]! Kahjuks Teie tellimusest on puudu Placent Activ [GEOGRAPHIC_DATA…" at bounding box center [802, 721] width 1158 height 23
paste textarea "Selle tõttu [PERSON_NAME] saadetis viibib veidi. Vabandame siiralt tekkinud vii…"
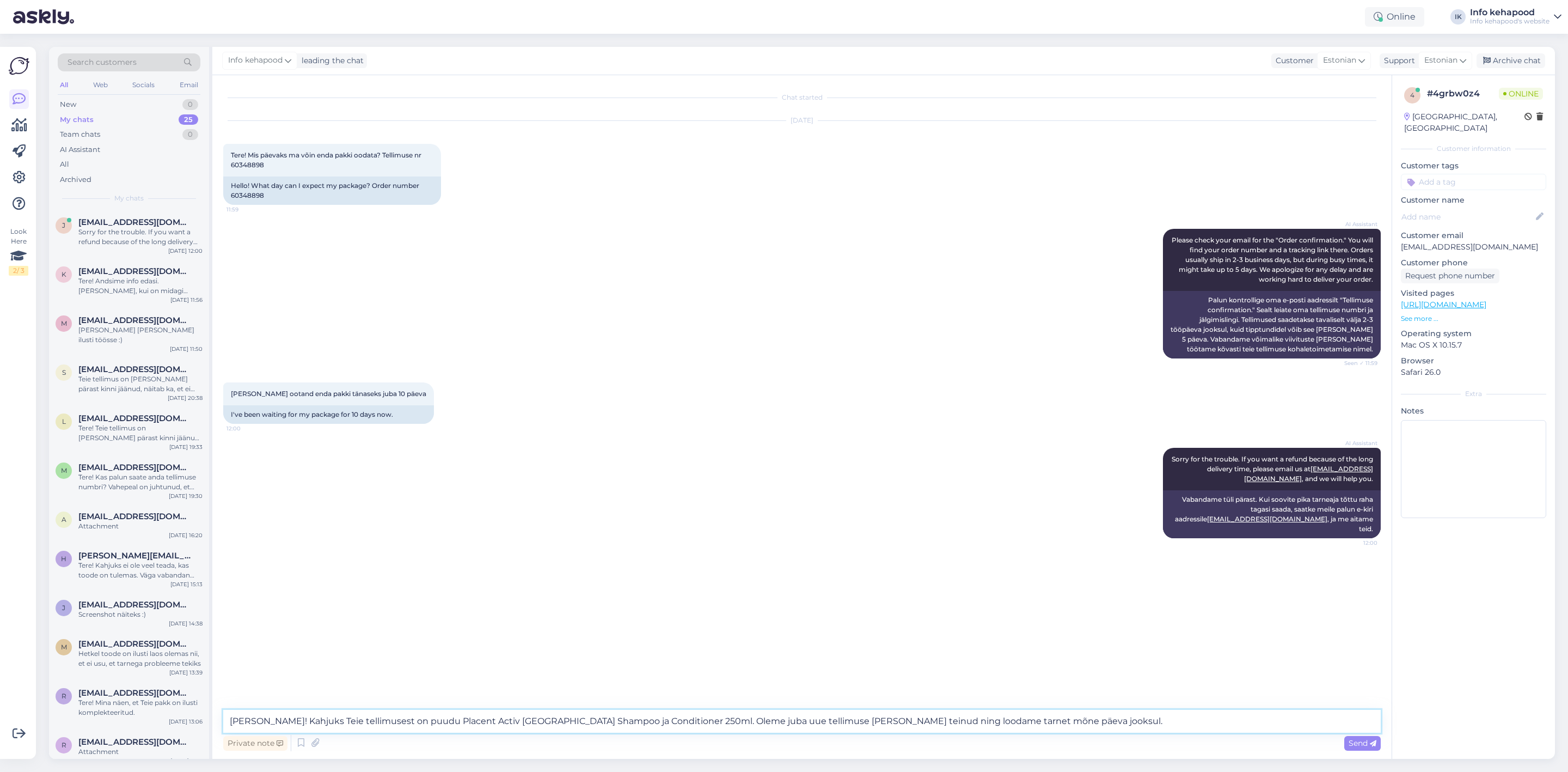
type textarea "[PERSON_NAME]! Kahjuks Teie tellimusest on puudu Placent Activ [GEOGRAPHIC_DATA…"
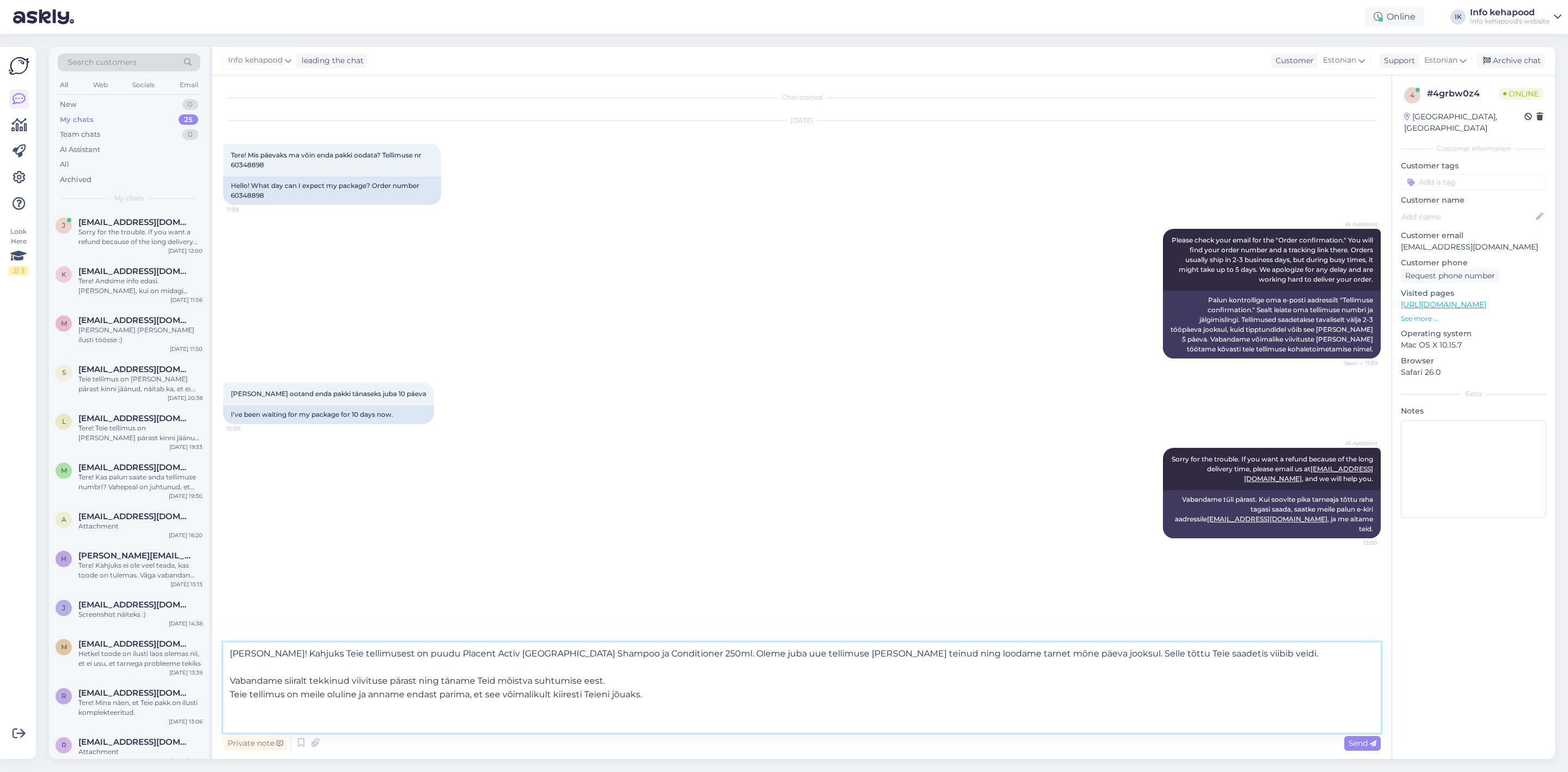
click at [283, 658] on textarea "[PERSON_NAME]! Kahjuks Teie tellimusest on puudu Placent Activ [GEOGRAPHIC_DATA…" at bounding box center [802, 688] width 1158 height 91
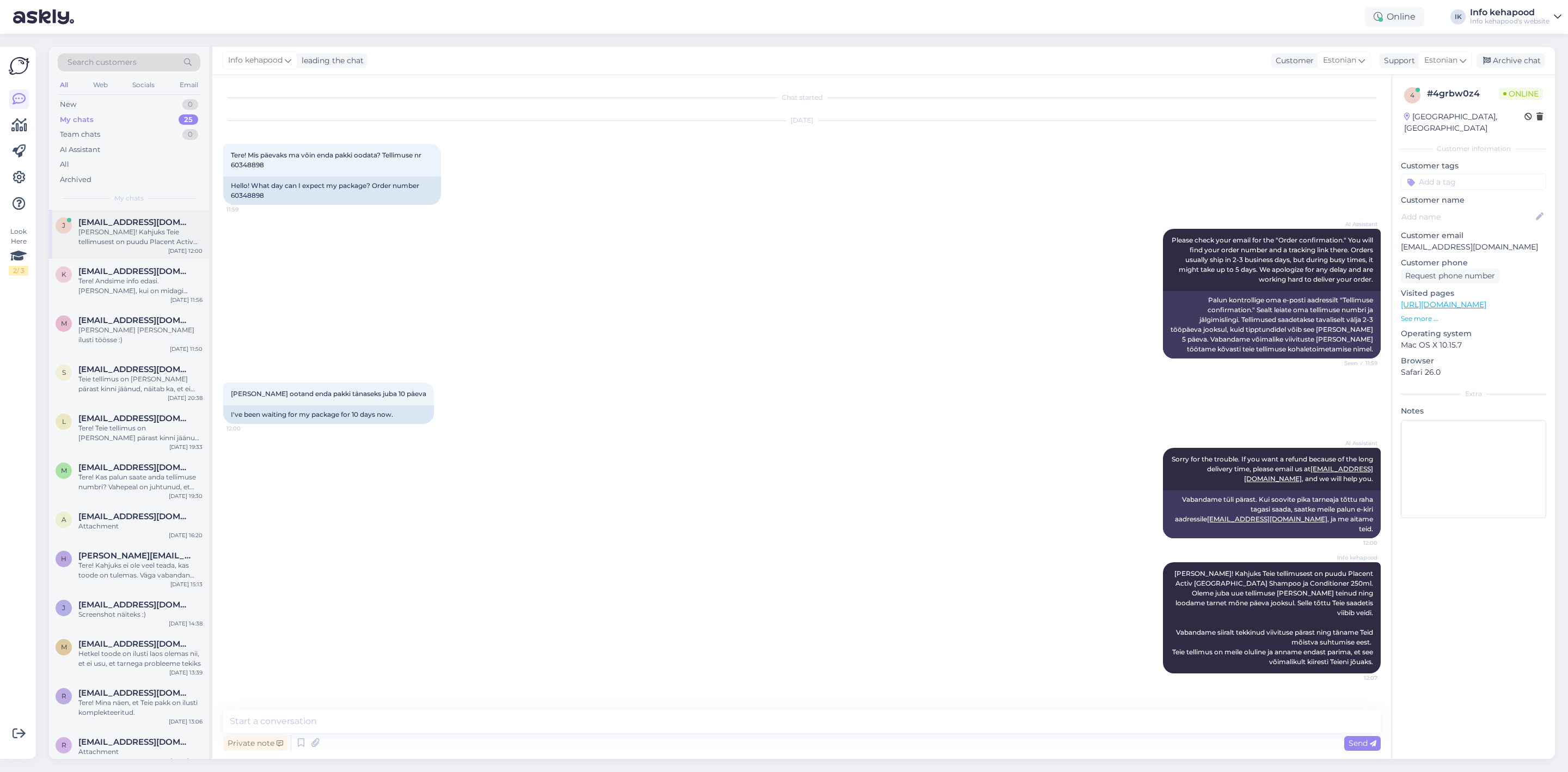
click at [98, 211] on div "j [EMAIL_ADDRESS][DOMAIN_NAME] [PERSON_NAME]! Kahjuks Teie tellimusest on puudu…" at bounding box center [129, 234] width 160 height 49
click at [951, 663] on div "Info kehapood [PERSON_NAME]! Kahjuks Teie tellimusest on puudu Placent Activ [G…" at bounding box center [802, 618] width 1158 height 135
